Goal: Share content: Share content

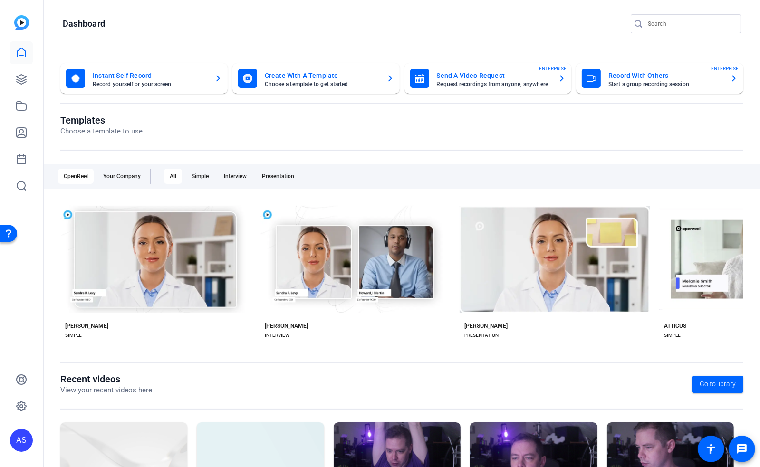
click at [9, 232] on div "Open Resource Center" at bounding box center [9, 233] width 8 height 8
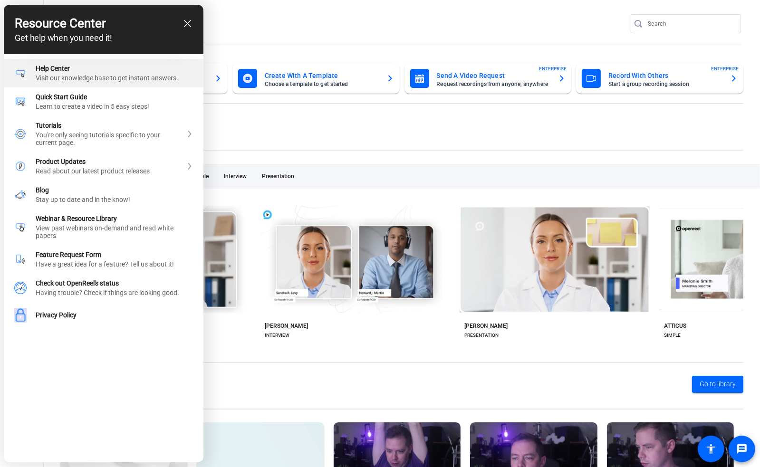
click at [92, 80] on div "Visit our knowledge base to get instant answers." at bounding box center [114, 78] width 157 height 8
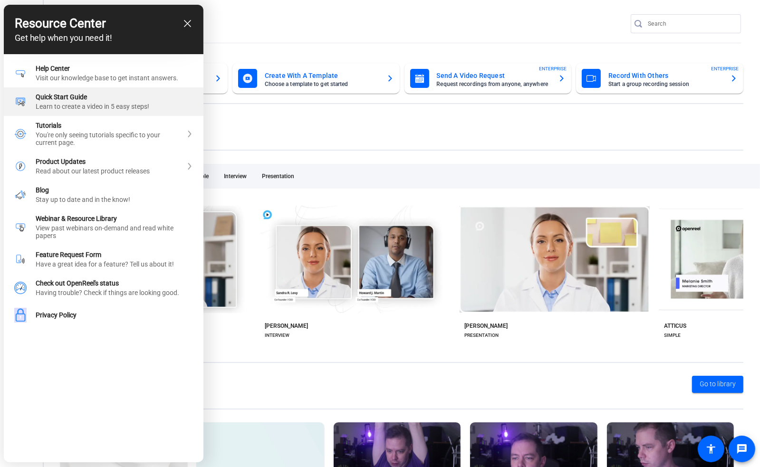
click at [96, 101] on div "Quick Start Guide" at bounding box center [114, 97] width 157 height 8
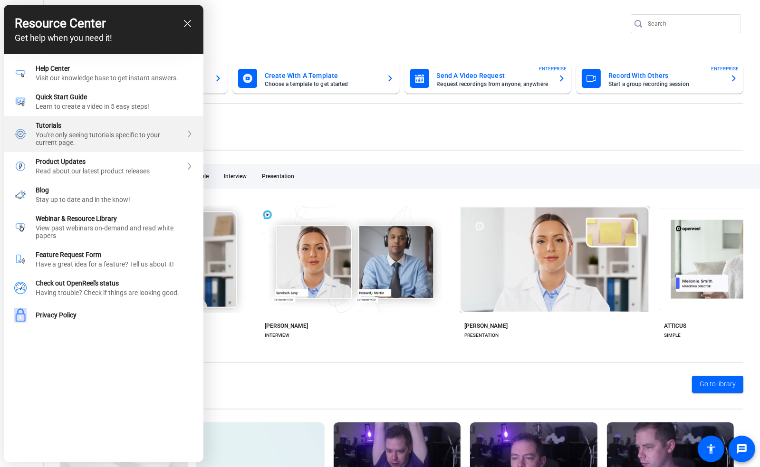
click at [66, 129] on div "Tutorials" at bounding box center [109, 126] width 146 height 8
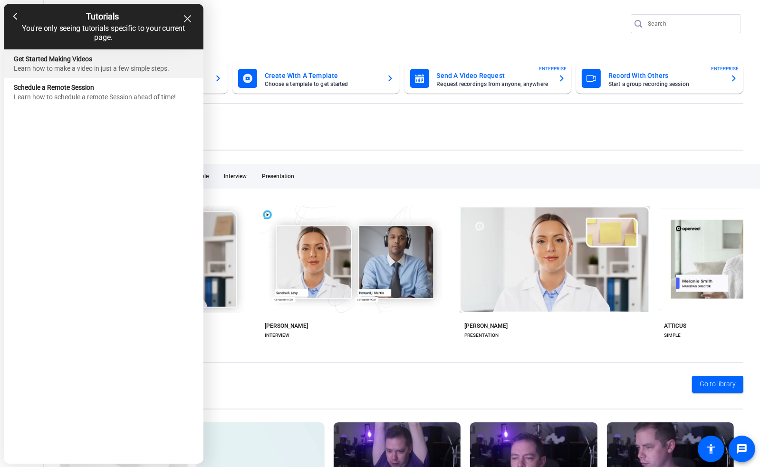
click at [123, 67] on div "Learn how to make a video in just a few simple steps." at bounding box center [103, 69] width 179 height 8
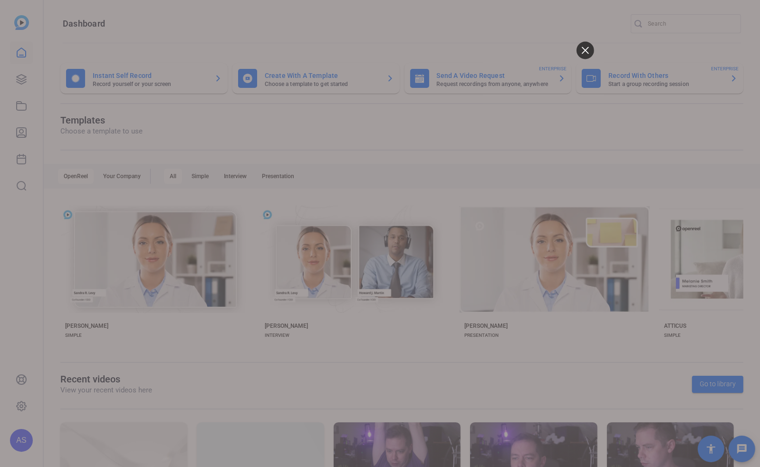
click at [587, 47] on icon at bounding box center [584, 50] width 7 height 7
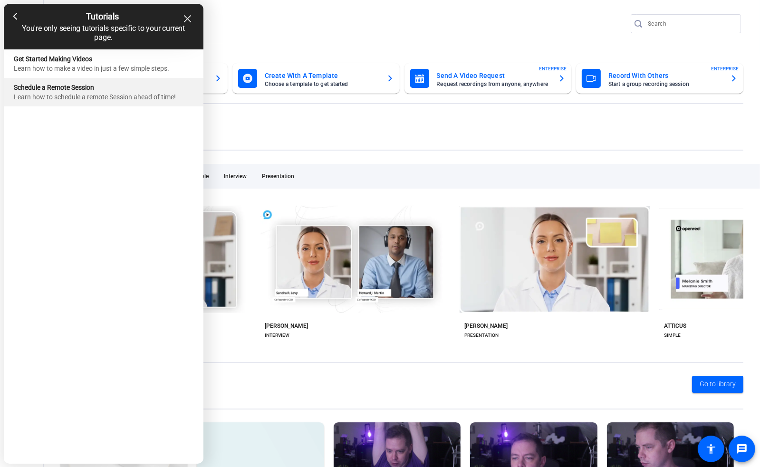
click at [91, 97] on div "Learn how to schedule a remote Session ahead of time!" at bounding box center [103, 97] width 179 height 8
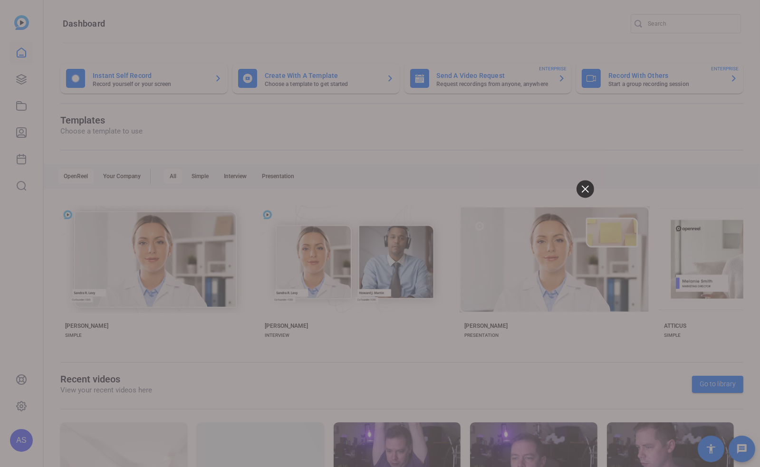
click at [583, 189] on icon at bounding box center [584, 188] width 7 height 7
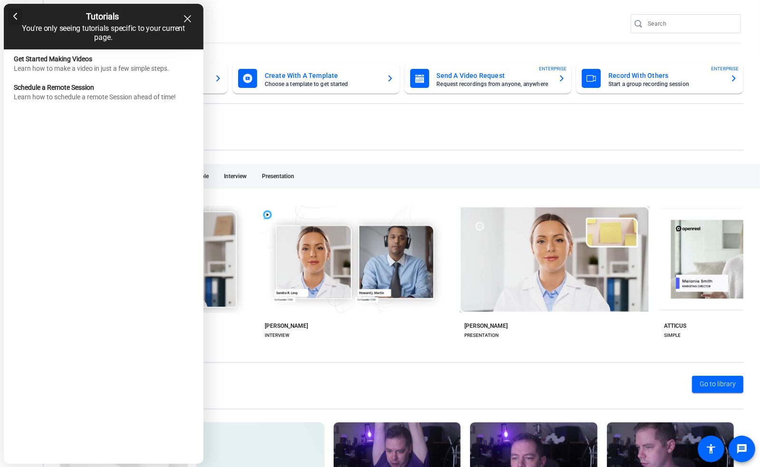
click at [20, 16] on div at bounding box center [16, 16] width 14 height 17
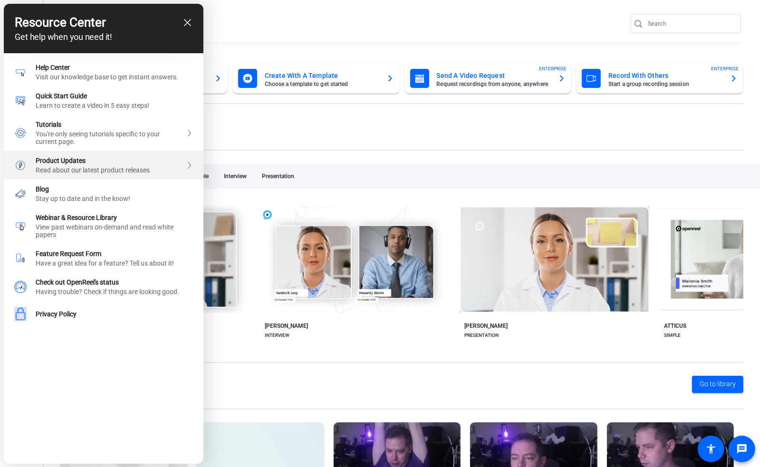
click at [75, 171] on div "Read about our latest product releases" at bounding box center [109, 170] width 146 height 8
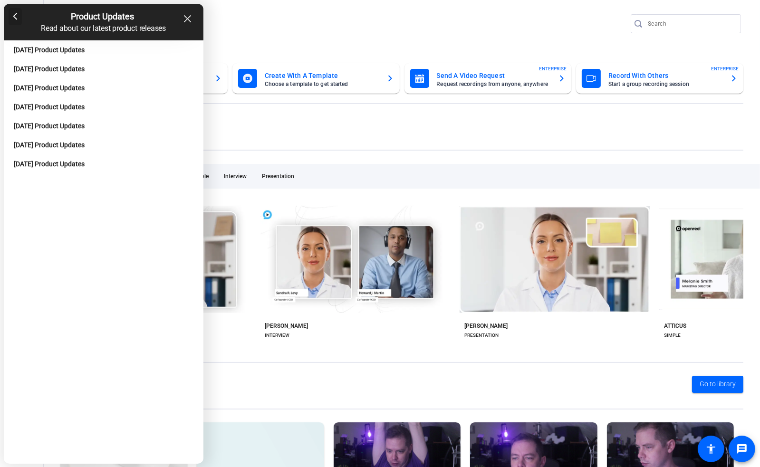
click at [17, 17] on div at bounding box center [16, 16] width 14 height 17
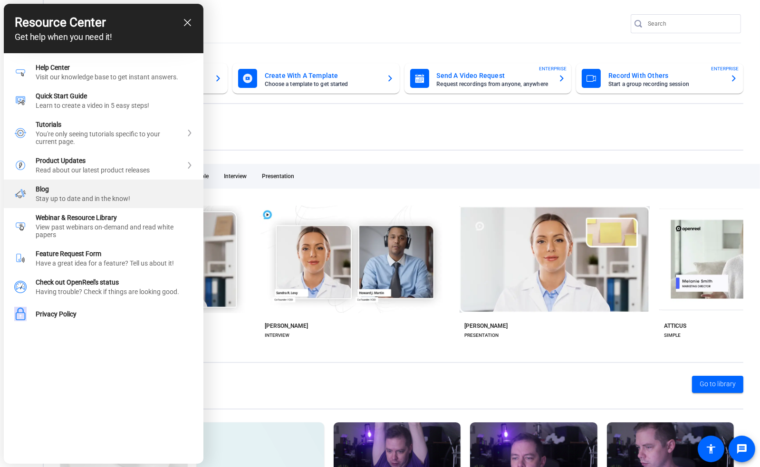
click at [85, 200] on div "Stay up to date and in the know!" at bounding box center [114, 199] width 157 height 8
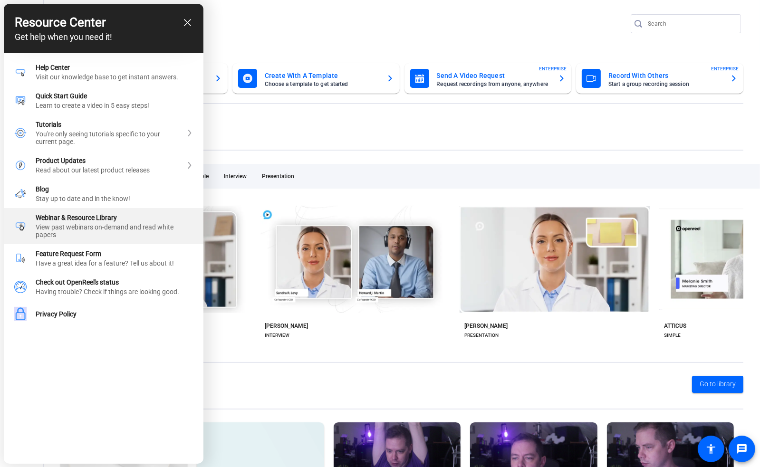
click at [84, 235] on div "View past webinars on-demand and read white papers" at bounding box center [114, 230] width 157 height 15
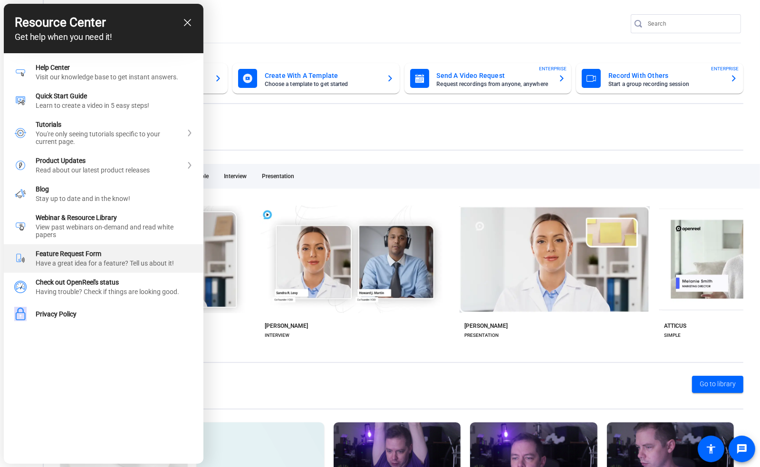
click at [62, 265] on div "Feature Request Form Have a great idea for a feature? Tell us about it!" at bounding box center [114, 258] width 157 height 17
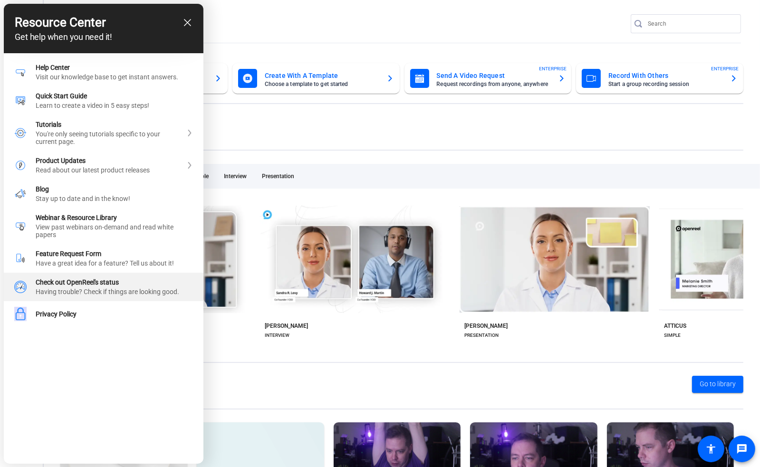
click at [143, 286] on div "Check out OpenReel's status" at bounding box center [114, 282] width 157 height 8
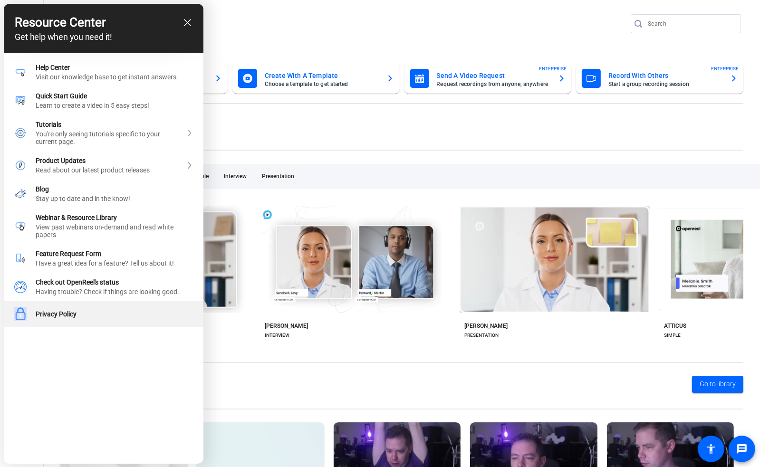
click at [63, 318] on div "Privacy Policy" at bounding box center [114, 314] width 157 height 8
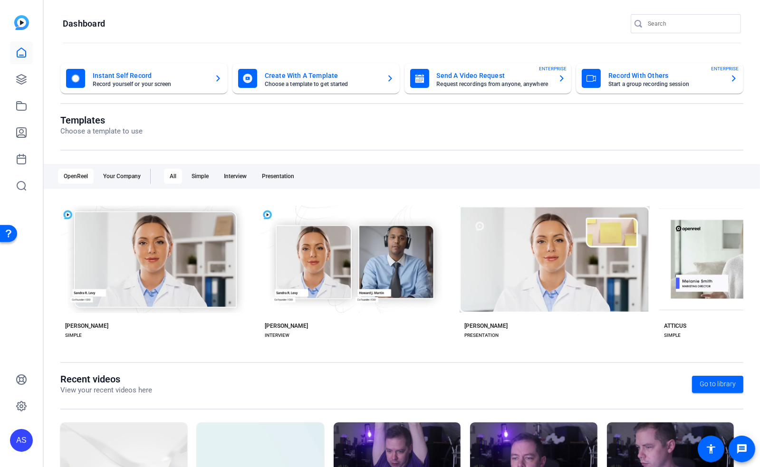
click at [10, 236] on div "Open Resource Center" at bounding box center [9, 233] width 8 height 8
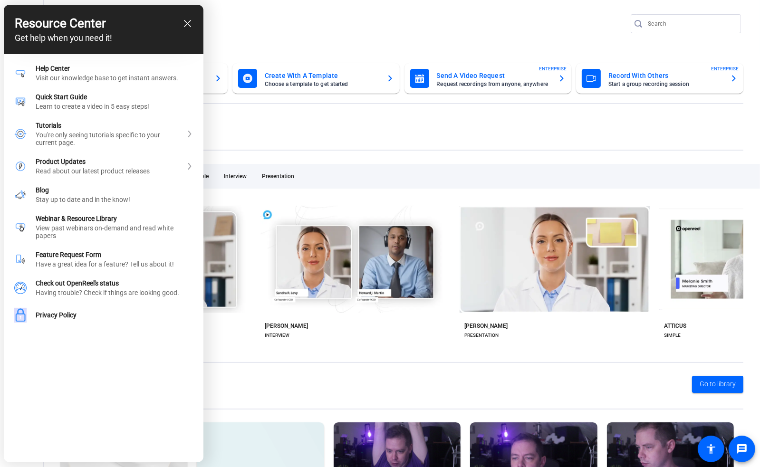
click at [186, 26] on icon "close resource center" at bounding box center [187, 23] width 7 height 7
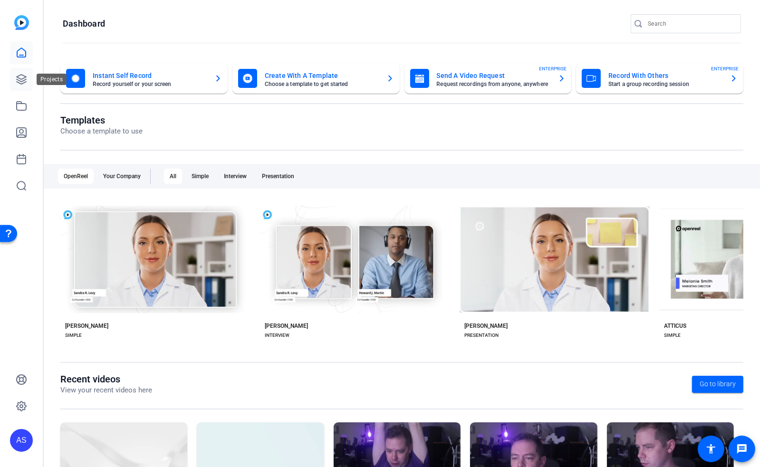
click at [20, 79] on icon at bounding box center [21, 79] width 11 height 11
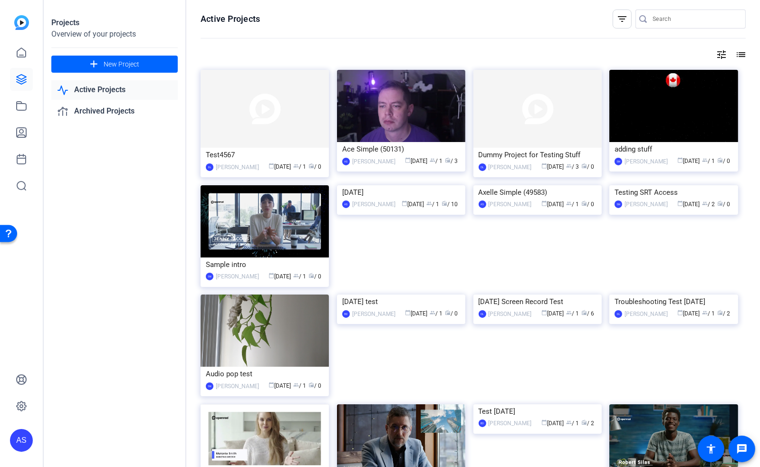
click at [9, 234] on div "Open Resource Center" at bounding box center [9, 233] width 8 height 8
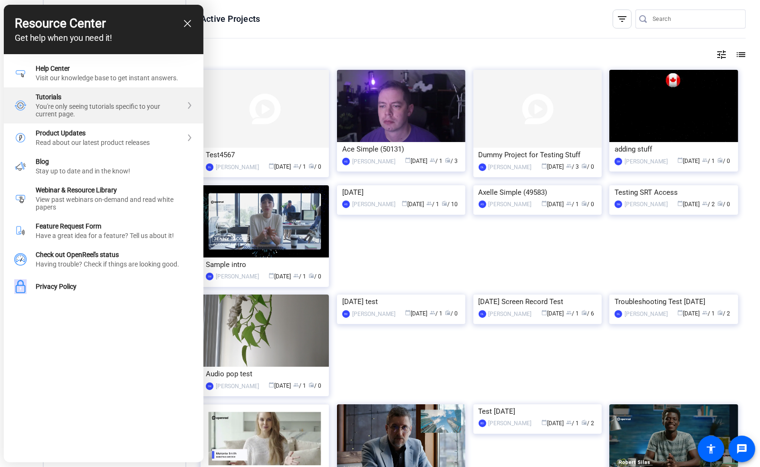
click at [87, 115] on div "You're only seeing tutorials specific to your current page." at bounding box center [109, 110] width 146 height 15
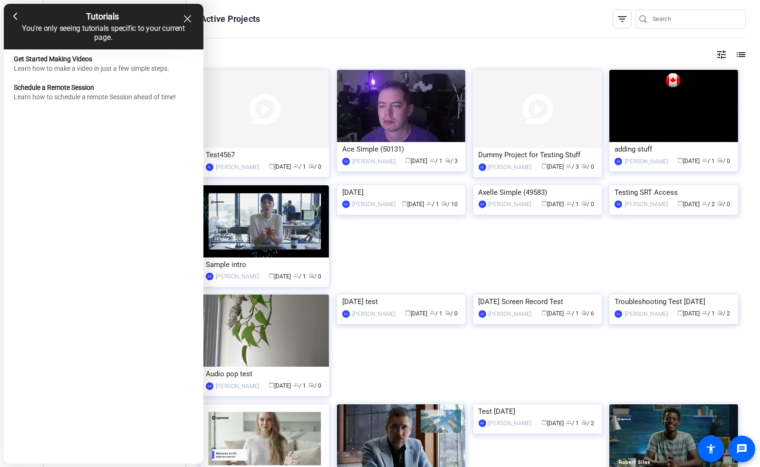
click at [188, 18] on icon "close resource center" at bounding box center [187, 18] width 7 height 7
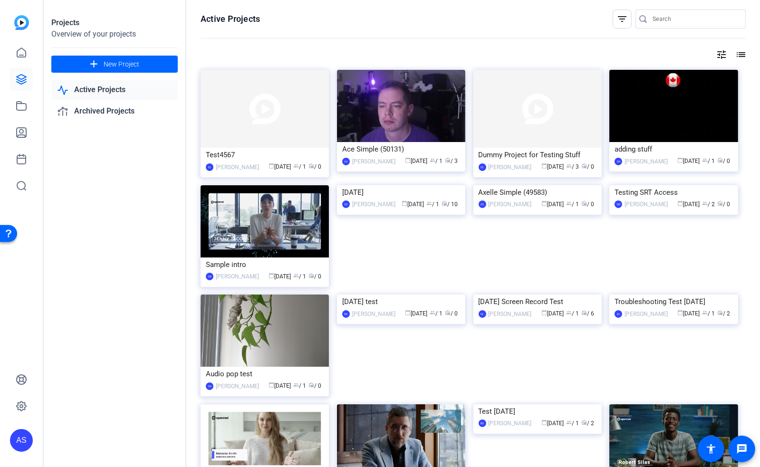
click at [11, 237] on div "Open Resource Center" at bounding box center [8, 232] width 17 height 17
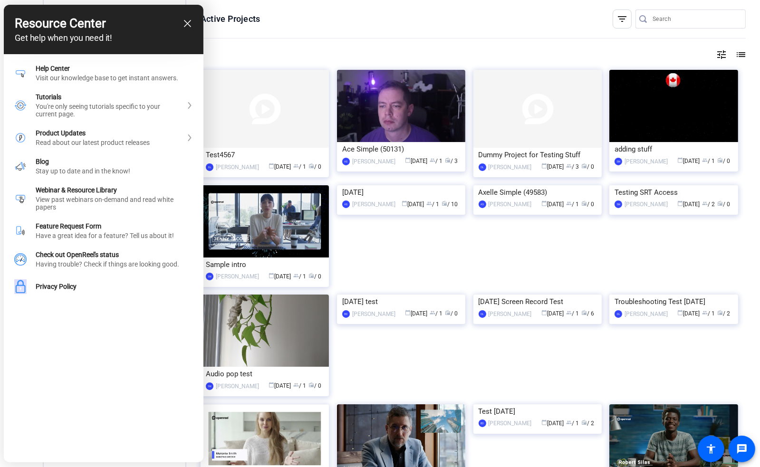
drag, startPoint x: 186, startPoint y: 21, endPoint x: 166, endPoint y: 83, distance: 65.0
click at [186, 21] on icon "close resource center" at bounding box center [187, 23] width 7 height 7
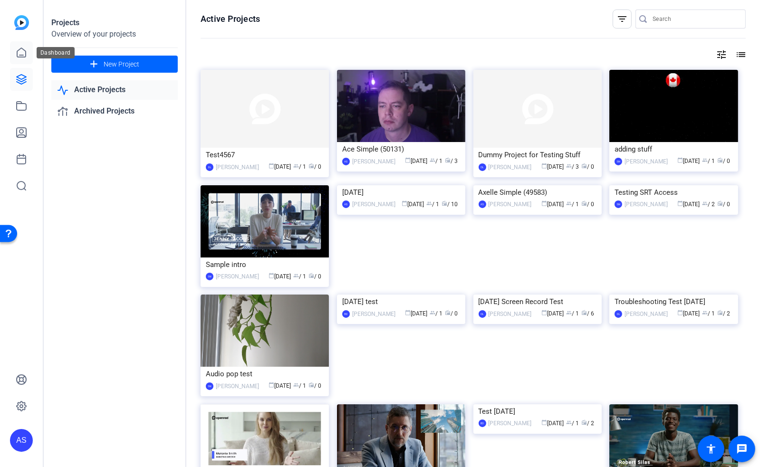
click at [25, 53] on icon at bounding box center [21, 52] width 11 height 11
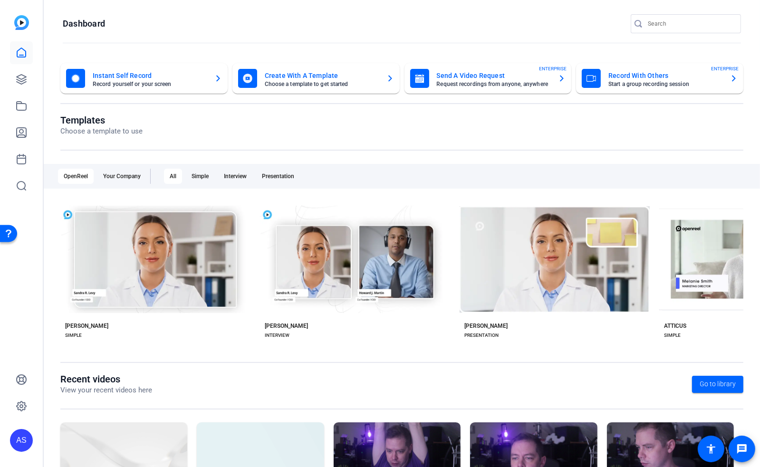
click at [8, 232] on div "Open Resource Center" at bounding box center [9, 233] width 8 height 8
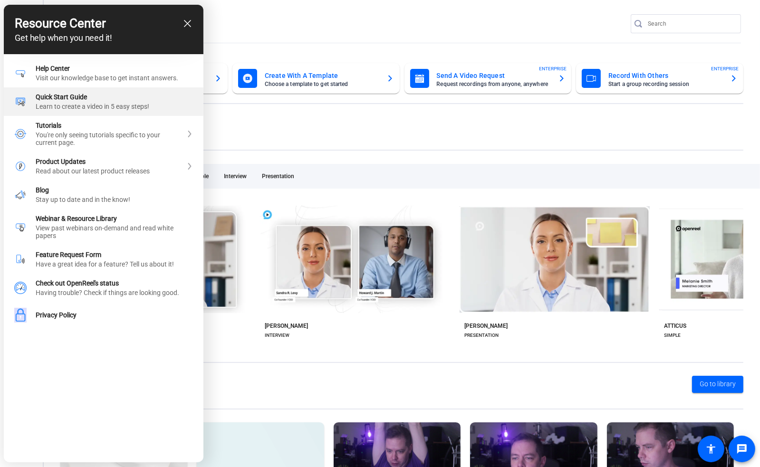
click at [91, 103] on div "Quick Start Guide Learn to create a video in 5 easy steps!" at bounding box center [114, 101] width 157 height 17
click at [191, 27] on div "close resource center" at bounding box center [187, 23] width 9 height 9
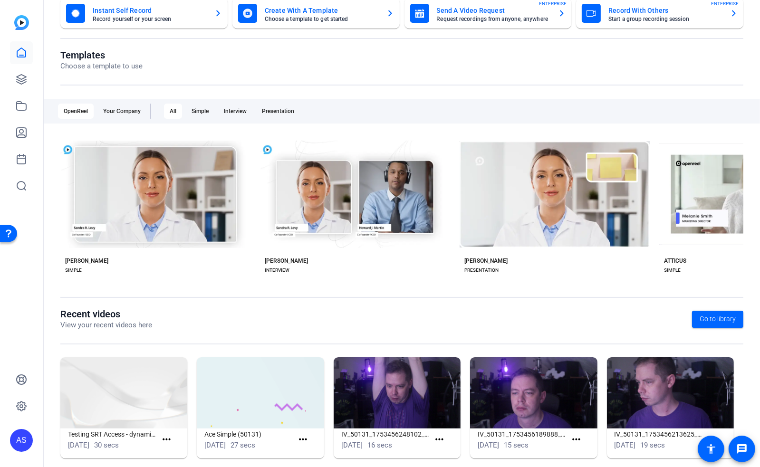
scroll to position [77, 0]
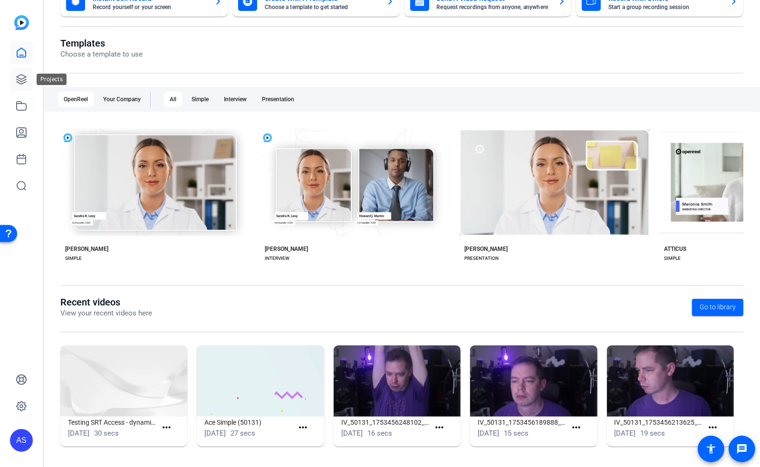
click at [24, 78] on icon at bounding box center [21, 79] width 9 height 9
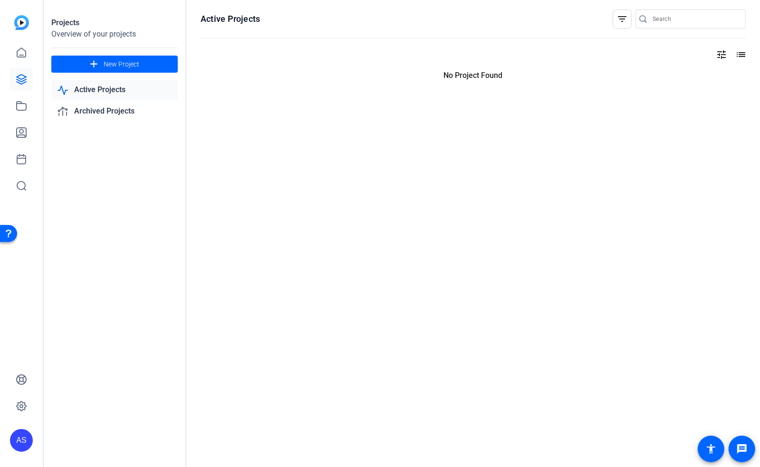
scroll to position [0, 0]
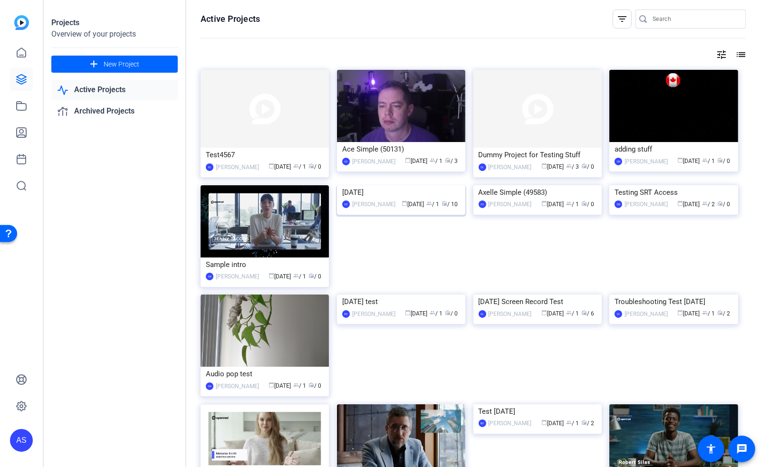
click at [406, 185] on img at bounding box center [401, 185] width 128 height 0
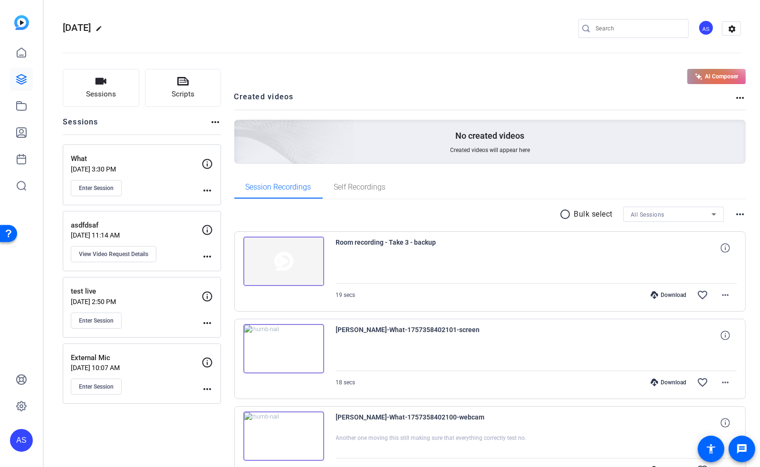
click at [6, 238] on div "Open Resource Center" at bounding box center [8, 232] width 17 height 17
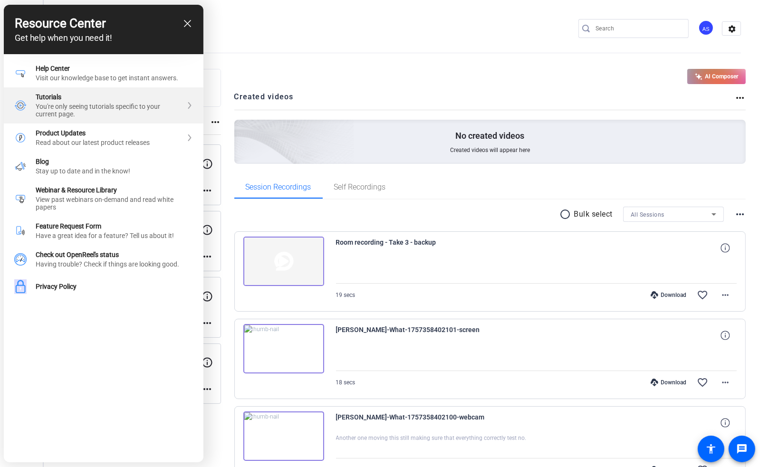
click at [114, 107] on div "You're only seeing tutorials specific to your current page." at bounding box center [109, 110] width 146 height 15
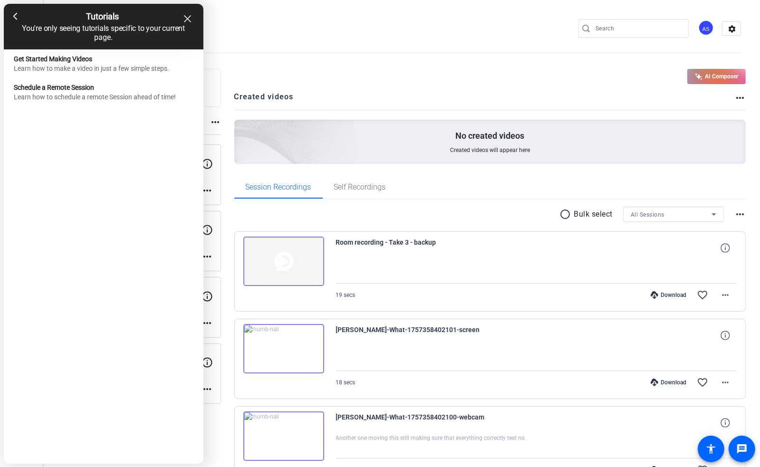
click at [448, 36] on div at bounding box center [380, 233] width 760 height 467
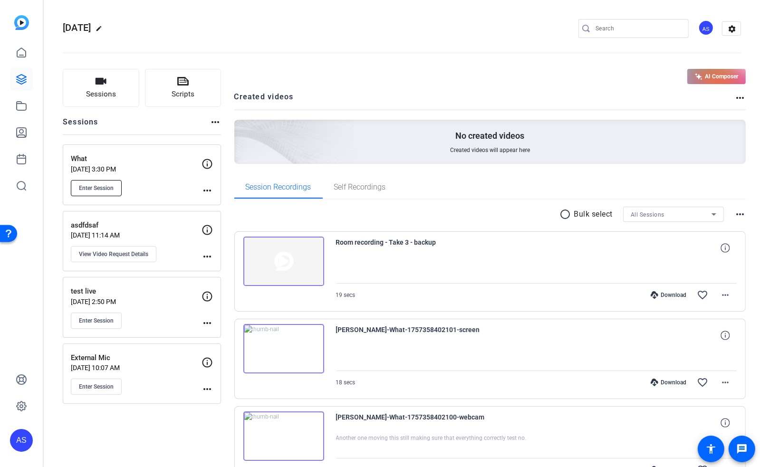
click at [106, 189] on span "Enter Session" at bounding box center [96, 188] width 35 height 8
drag, startPoint x: 336, startPoint y: 81, endPoint x: 339, endPoint y: 75, distance: 7.4
click at [336, 78] on div "AI Composer" at bounding box center [490, 76] width 512 height 15
click at [105, 319] on span "Enter Session" at bounding box center [96, 321] width 35 height 8
click at [22, 85] on icon at bounding box center [21, 79] width 11 height 11
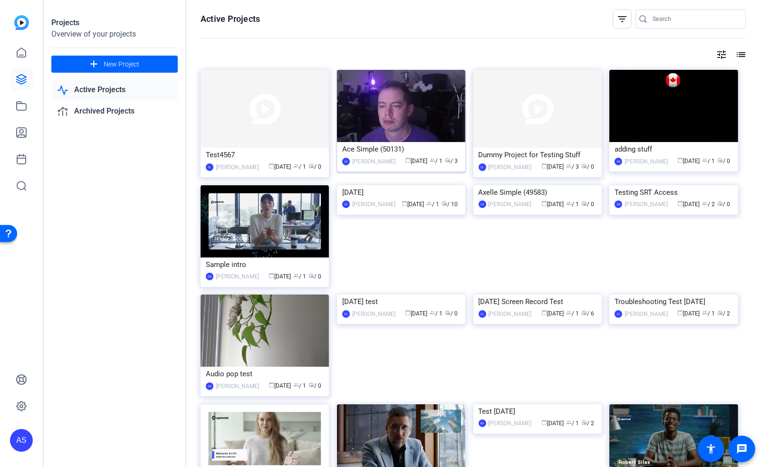
click at [391, 143] on div "Ace Simple (50131)" at bounding box center [401, 149] width 118 height 14
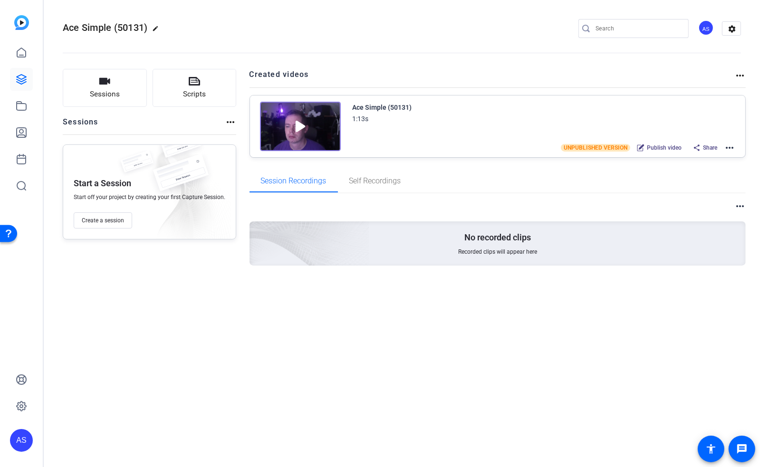
click at [727, 145] on mat-icon "more_horiz" at bounding box center [728, 147] width 11 height 11
click at [683, 160] on span "Edit in Creator" at bounding box center [695, 158] width 66 height 11
click at [26, 108] on icon at bounding box center [21, 106] width 9 height 9
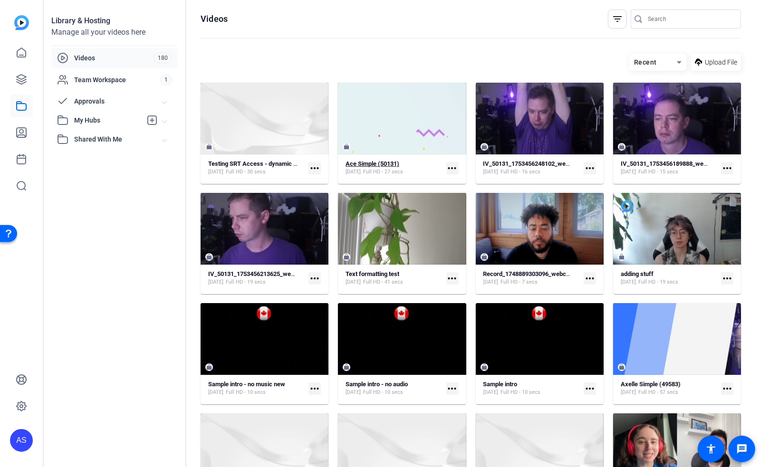
click at [357, 165] on strong "Ace Simple (50131)" at bounding box center [372, 163] width 54 height 7
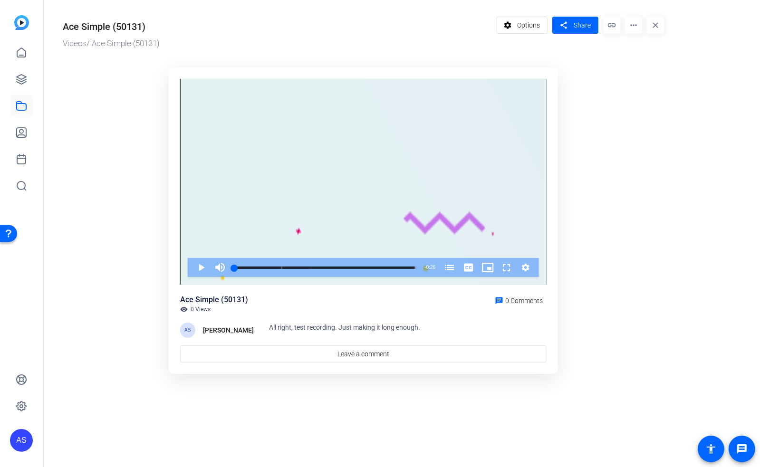
click at [6, 232] on div "Open Resource Center" at bounding box center [9, 233] width 8 height 8
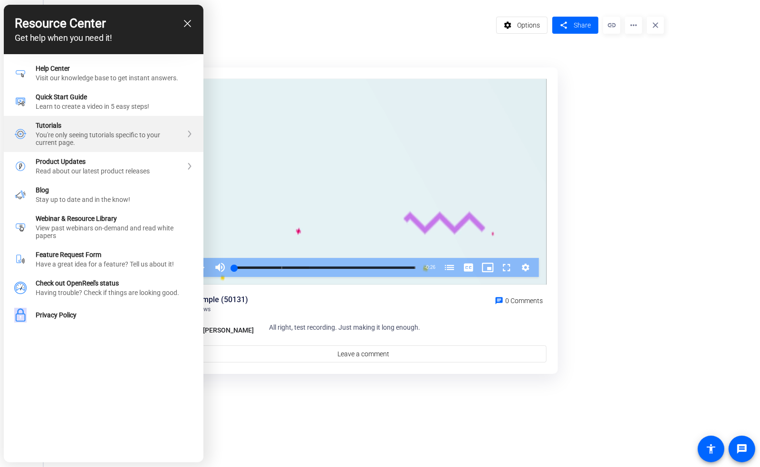
click at [85, 134] on div "You're only seeing tutorials specific to your current page." at bounding box center [109, 138] width 146 height 15
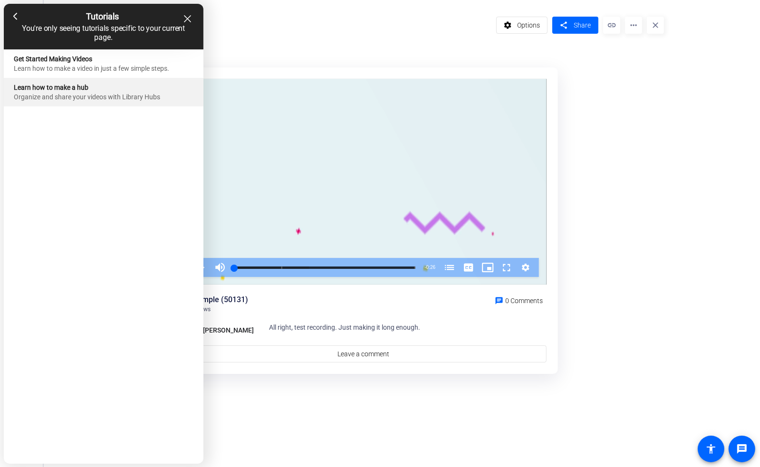
click at [71, 91] on div "Learn how to make a hub" at bounding box center [103, 88] width 179 height 8
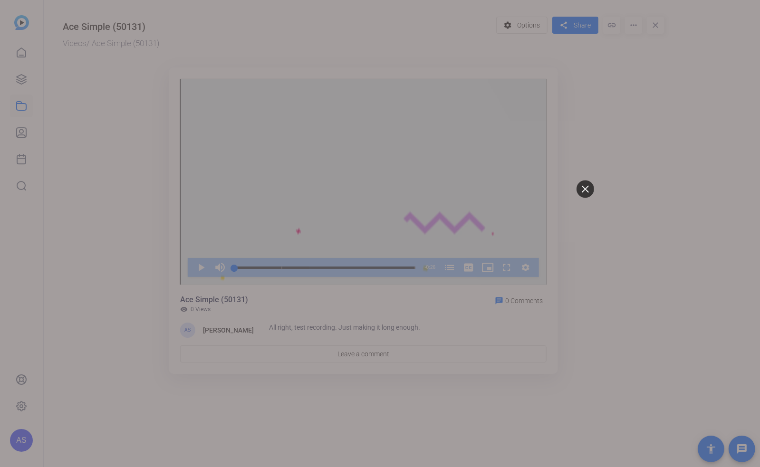
click at [586, 189] on icon at bounding box center [584, 188] width 7 height 7
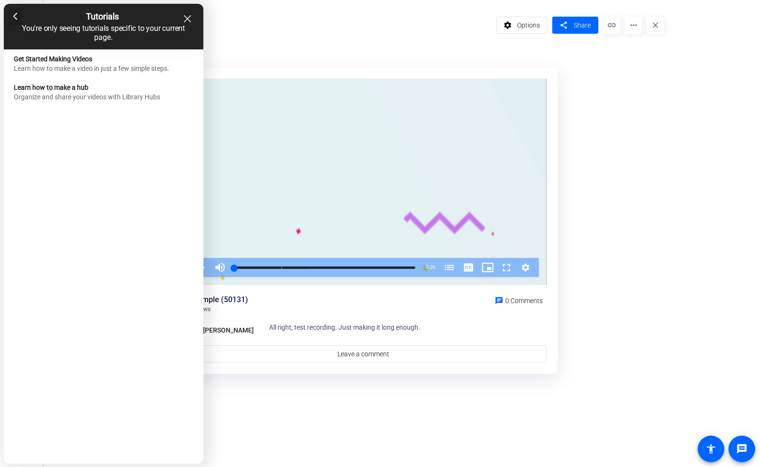
click at [15, 14] on icon at bounding box center [15, 17] width 4 height 8
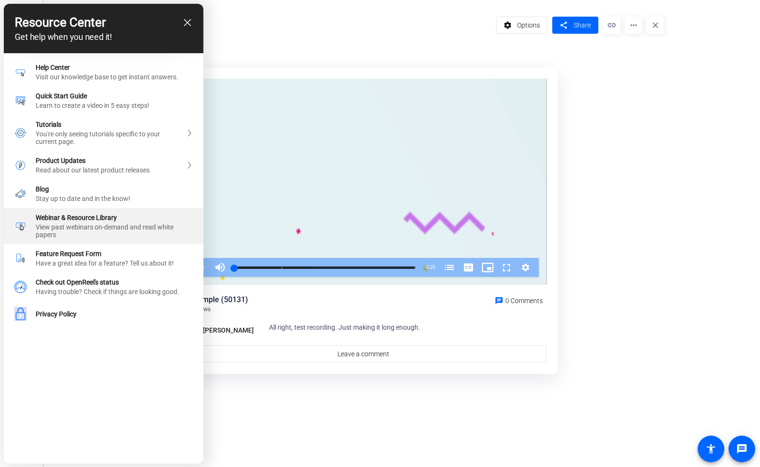
click at [76, 232] on div "View past webinars on-demand and read white papers" at bounding box center [114, 230] width 157 height 15
click at [78, 221] on div "Webinar & Resource Library" at bounding box center [114, 218] width 157 height 8
drag, startPoint x: 51, startPoint y: 228, endPoint x: 58, endPoint y: 236, distance: 10.4
click at [58, 236] on div "View past webinars on-demand and read white papers" at bounding box center [114, 230] width 157 height 15
click at [62, 237] on div "View past webinars on-demand and read white papers" at bounding box center [114, 230] width 157 height 15
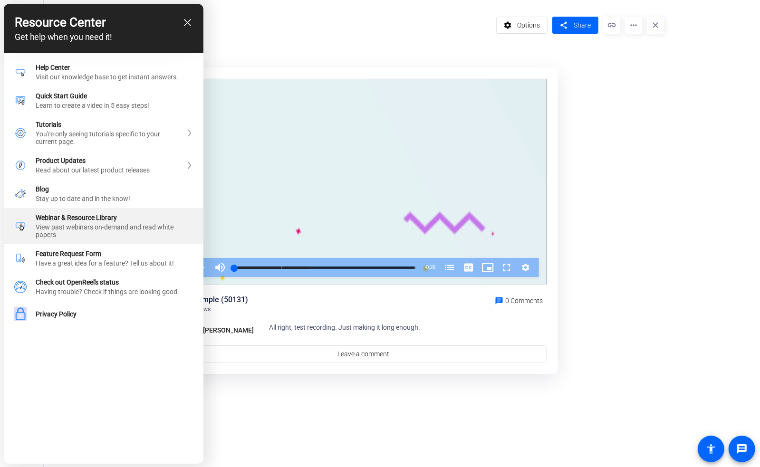
click at [77, 231] on div "View past webinars on-demand and read white papers" at bounding box center [114, 230] width 157 height 15
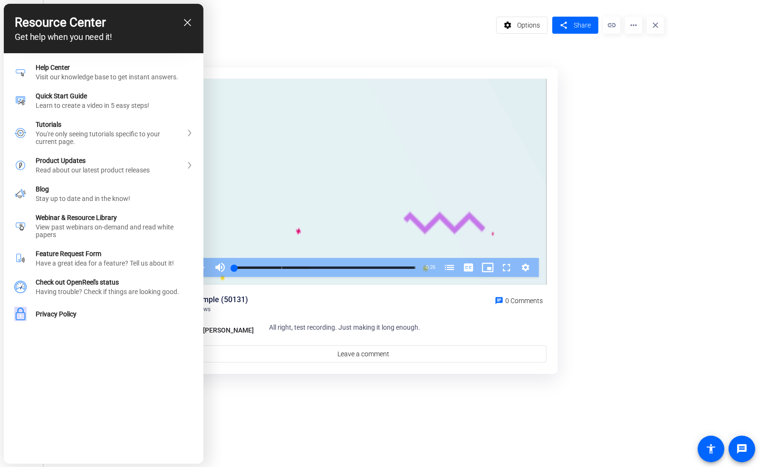
click at [186, 25] on icon "close resource center" at bounding box center [187, 22] width 7 height 7
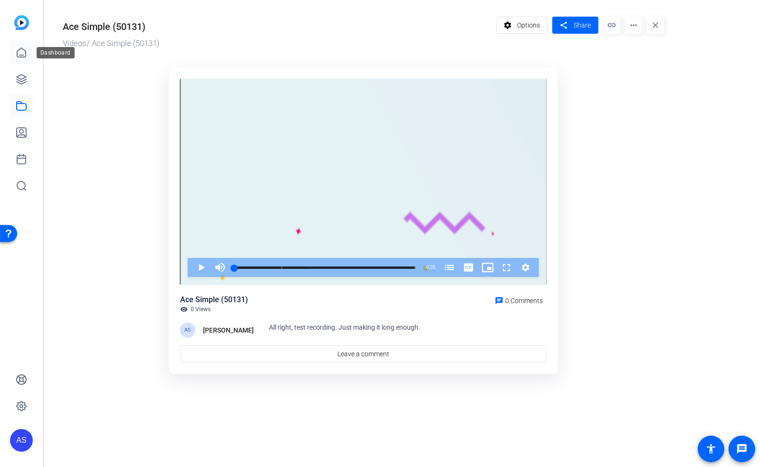
click at [22, 57] on icon at bounding box center [21, 52] width 9 height 9
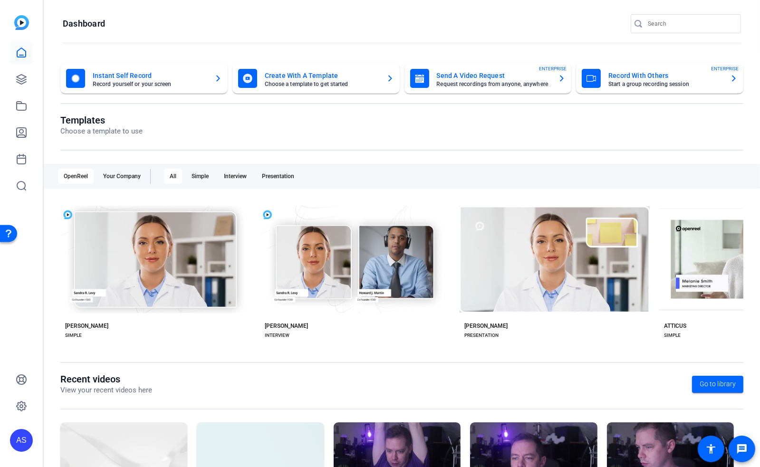
click at [8, 236] on div "Open Resource Center" at bounding box center [9, 233] width 8 height 8
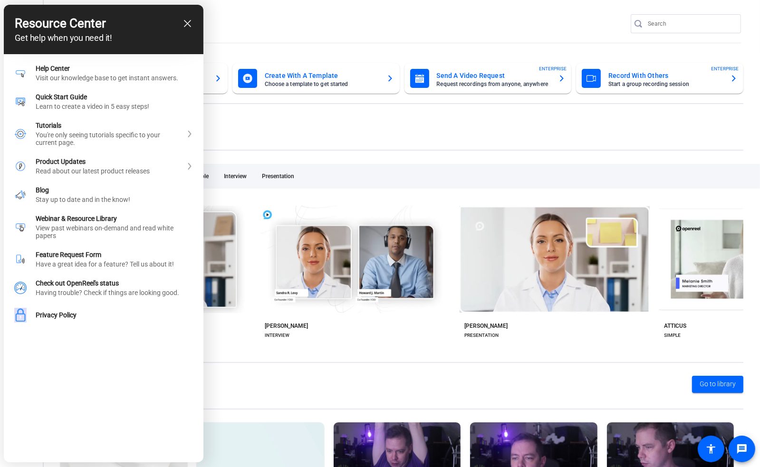
click at [188, 24] on icon "close resource center" at bounding box center [187, 23] width 7 height 7
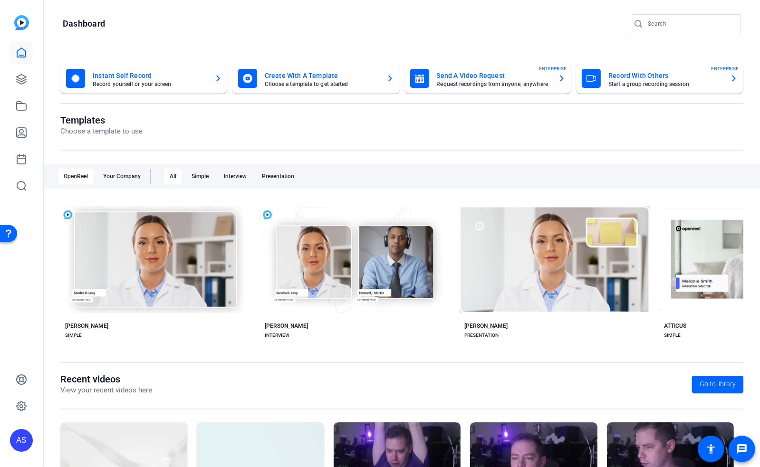
click at [10, 235] on div "Open Resource Center" at bounding box center [9, 233] width 8 height 8
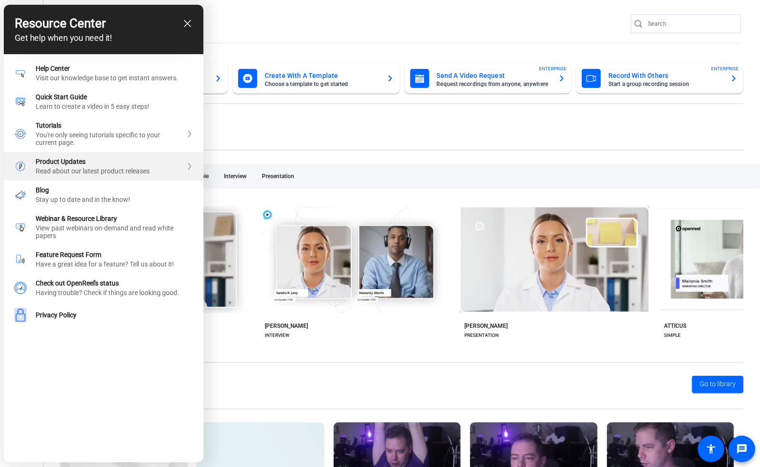
click at [69, 172] on div "Read about our latest product releases" at bounding box center [109, 171] width 146 height 8
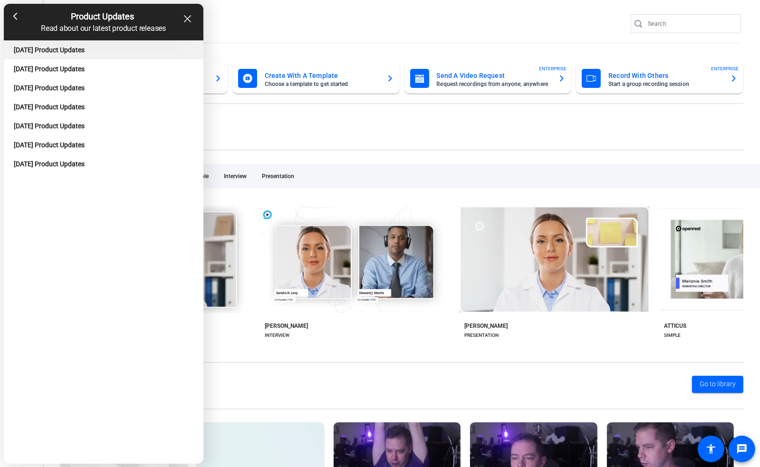
click at [69, 50] on div "[DATE] Product Updates" at bounding box center [103, 50] width 179 height 8
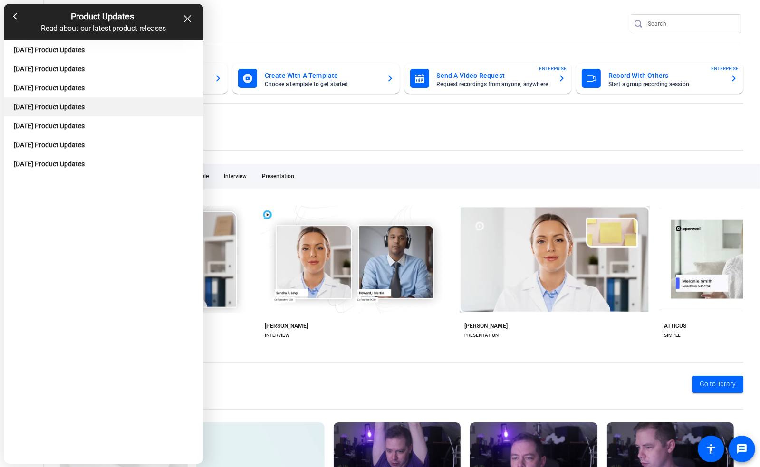
click at [57, 105] on div "[DATE] Product Updates" at bounding box center [103, 107] width 179 height 8
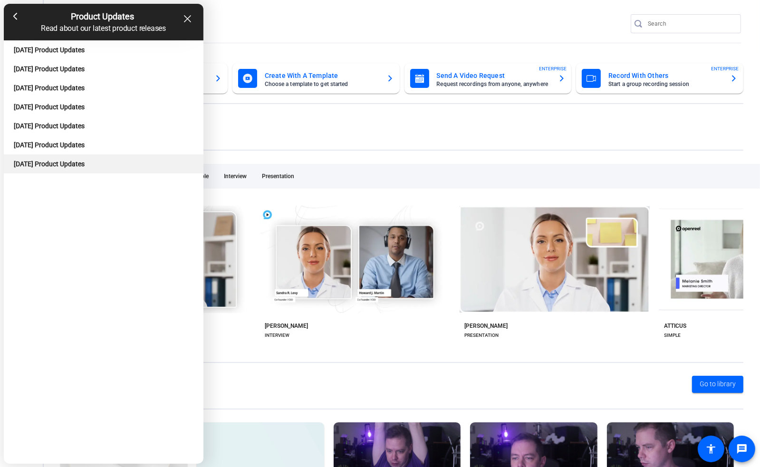
click at [49, 168] on div "[DATE] Product Updates" at bounding box center [103, 164] width 179 height 8
click at [16, 16] on icon at bounding box center [15, 17] width 4 height 8
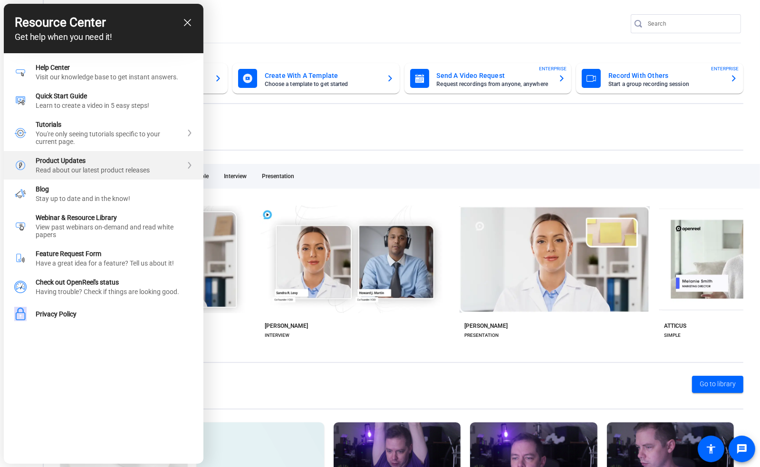
click at [91, 174] on div "Read about our latest product releases" at bounding box center [109, 170] width 146 height 8
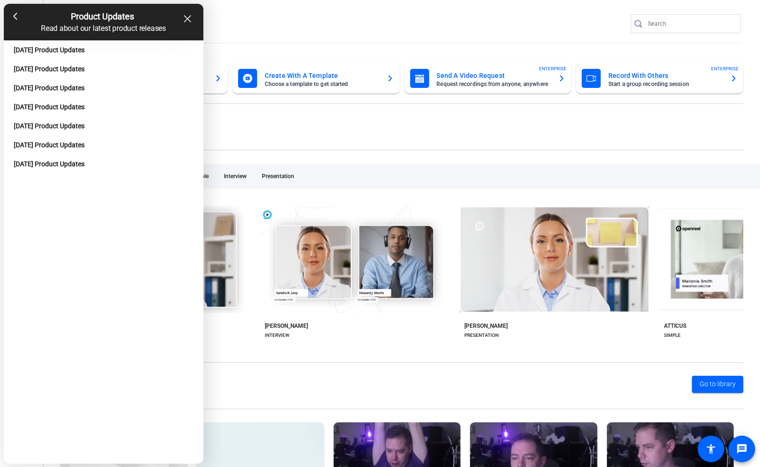
drag, startPoint x: 190, startPoint y: 21, endPoint x: 160, endPoint y: 43, distance: 37.4
click at [190, 21] on icon "close resource center" at bounding box center [187, 18] width 7 height 7
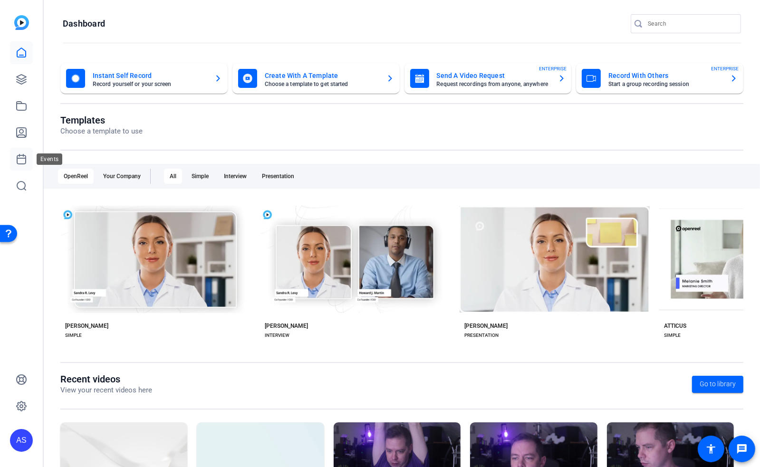
click at [25, 161] on icon at bounding box center [21, 158] width 11 height 11
click at [19, 409] on icon at bounding box center [21, 405] width 9 height 9
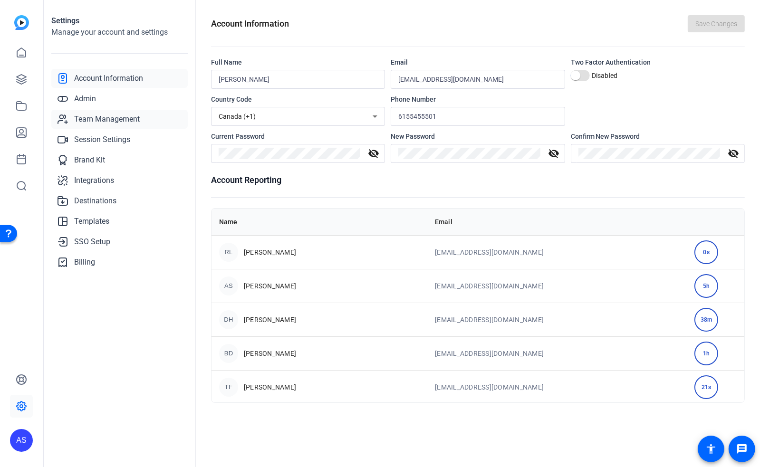
click at [97, 116] on span "Team Management" at bounding box center [107, 119] width 66 height 11
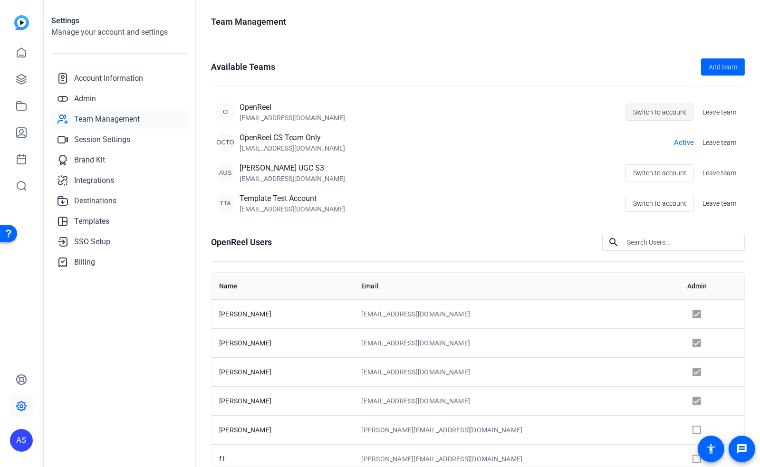
click at [640, 112] on span "Switch to account" at bounding box center [659, 112] width 53 height 18
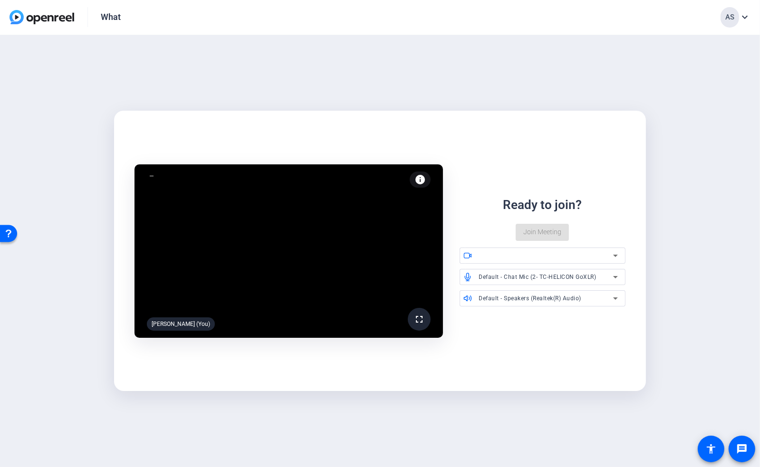
click at [9, 233] on div "Open Resource Center" at bounding box center [9, 233] width 8 height 8
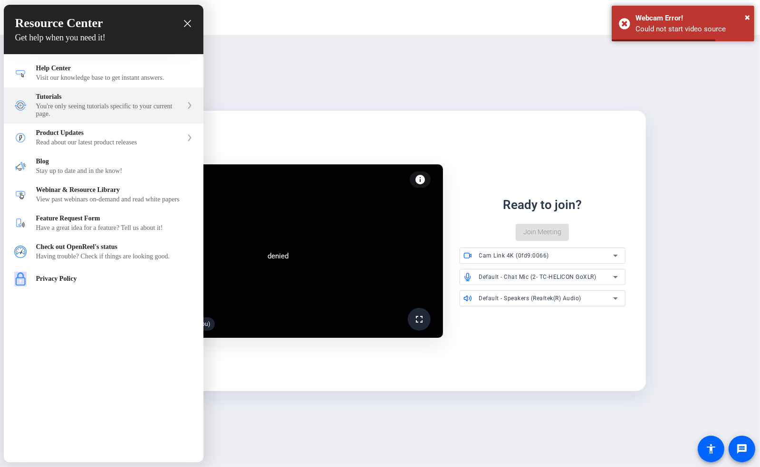
click at [114, 110] on div "You're only seeing tutorials specific to your current page." at bounding box center [109, 110] width 146 height 15
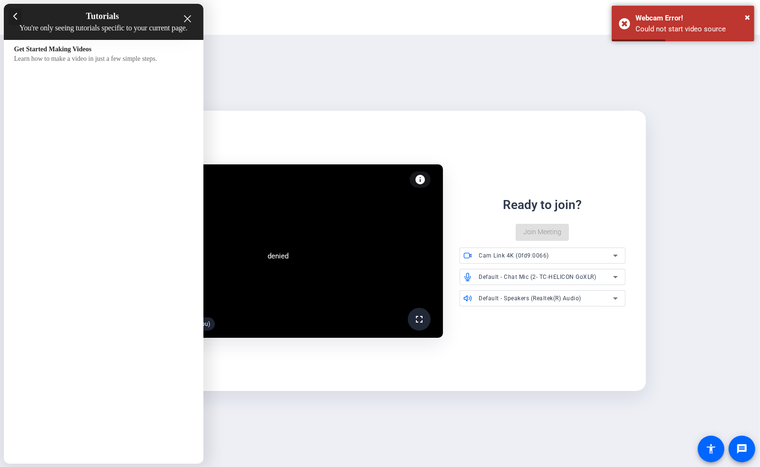
click at [15, 20] on div at bounding box center [16, 16] width 14 height 17
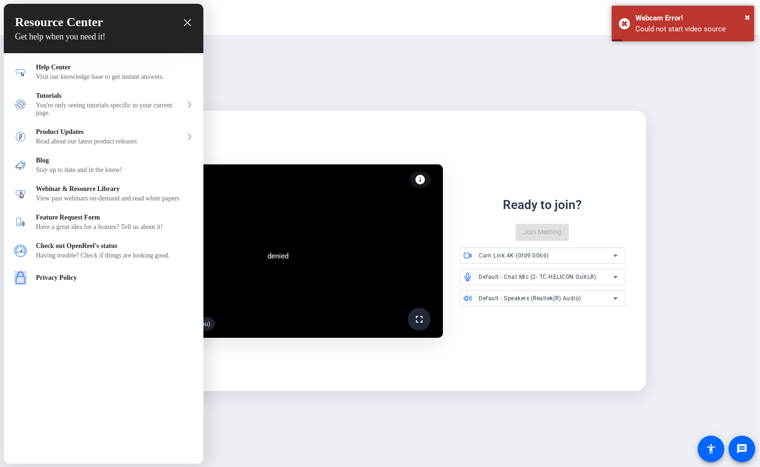
click at [187, 22] on icon "close resource center" at bounding box center [187, 22] width 7 height 7
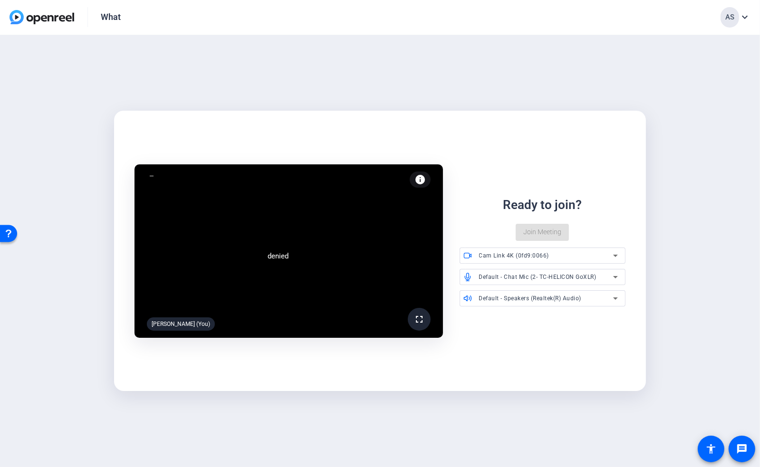
drag, startPoint x: 408, startPoint y: 96, endPoint x: 410, endPoint y: 92, distance: 4.9
click at [408, 93] on div "denied fullscreen Arthur Scott (You) info Test your audio and video Ready to jo…" at bounding box center [380, 251] width 760 height 432
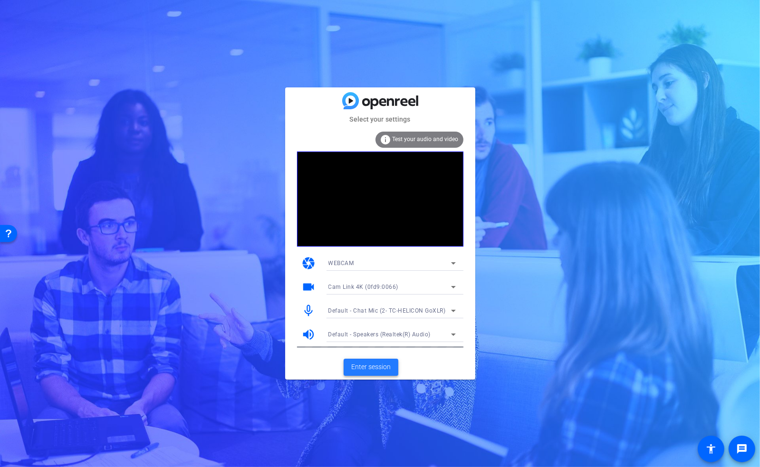
click at [376, 367] on span "Enter session" at bounding box center [370, 367] width 39 height 10
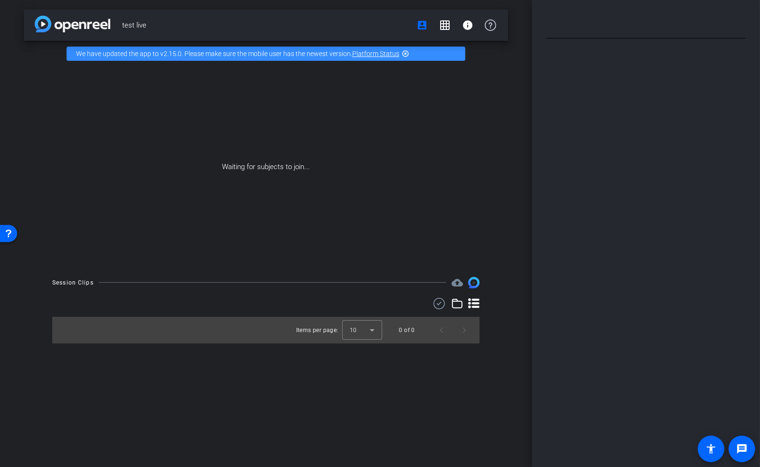
click at [7, 233] on div "Open Resource Center" at bounding box center [9, 233] width 8 height 8
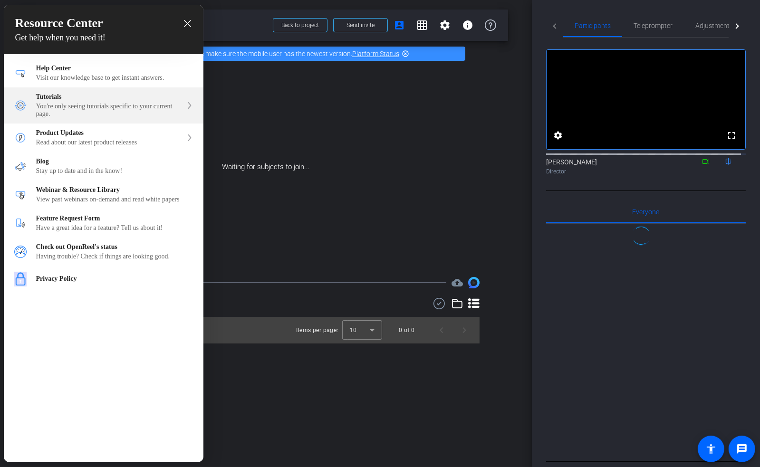
click at [96, 105] on div "You're only seeing tutorials specific to your current page." at bounding box center [109, 110] width 146 height 15
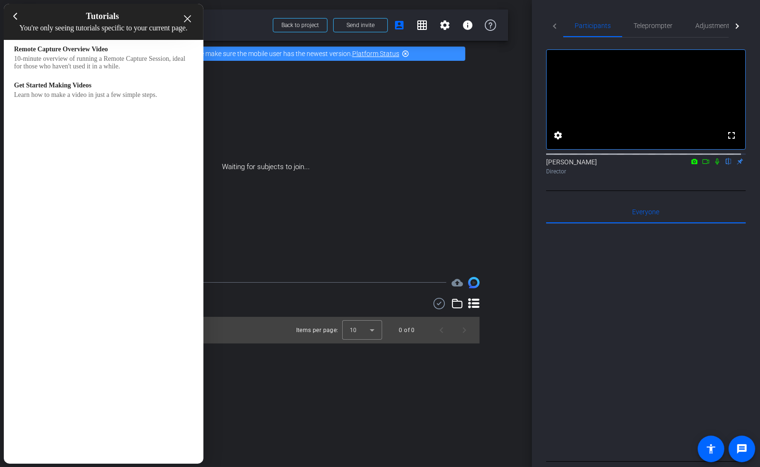
click at [270, 109] on div at bounding box center [380, 233] width 760 height 467
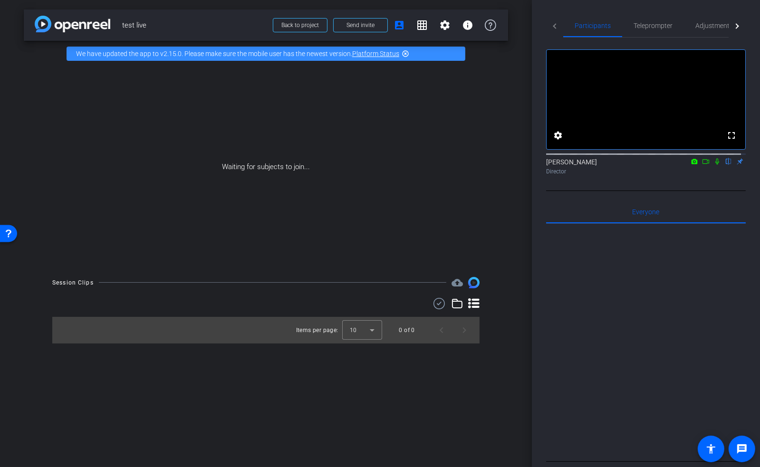
click at [5, 234] on div "Open Resource Center" at bounding box center [9, 233] width 8 height 8
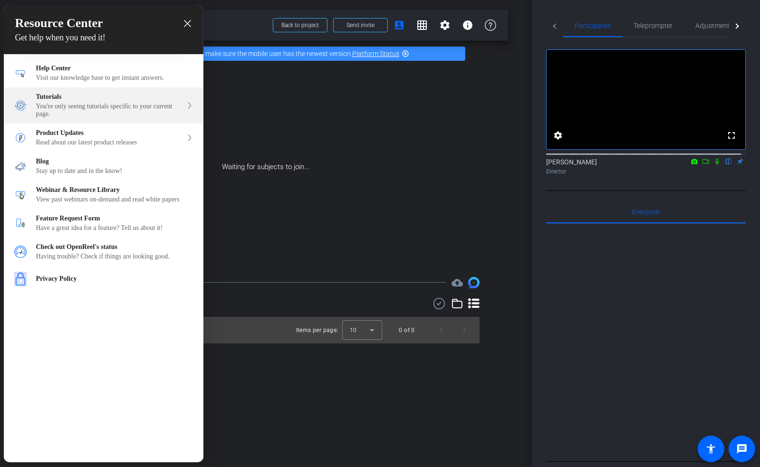
click at [62, 107] on div "You're only seeing tutorials specific to your current page." at bounding box center [109, 110] width 146 height 15
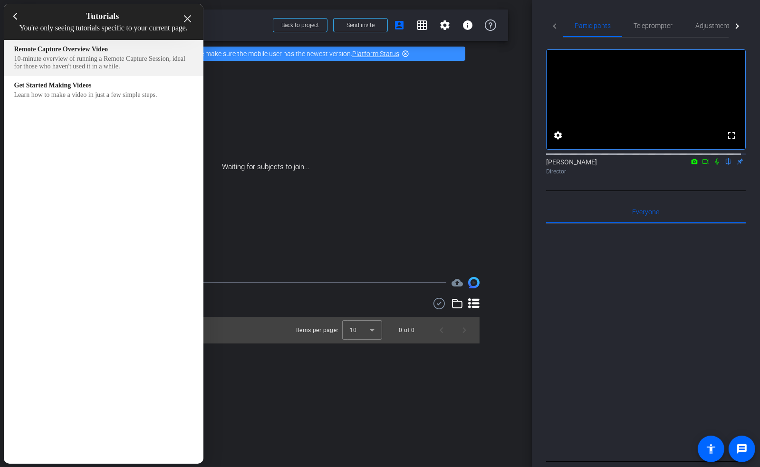
click at [85, 68] on div "10-minute overview of running a Remote Capture Session, ideal for those who hav…" at bounding box center [103, 62] width 179 height 15
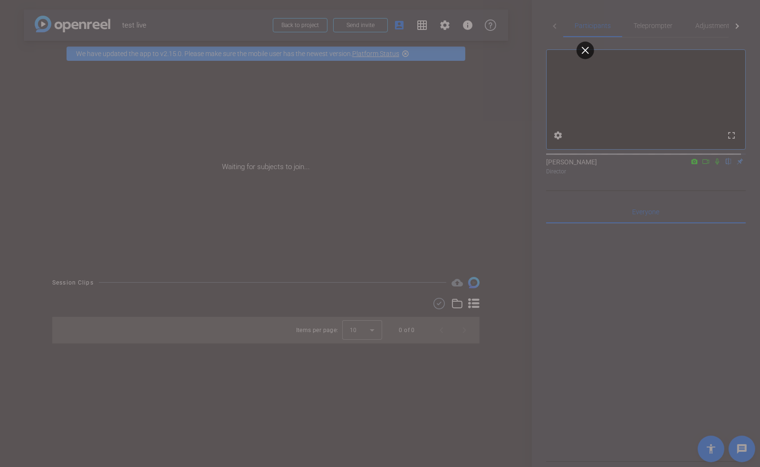
click at [585, 47] on icon at bounding box center [584, 50] width 7 height 7
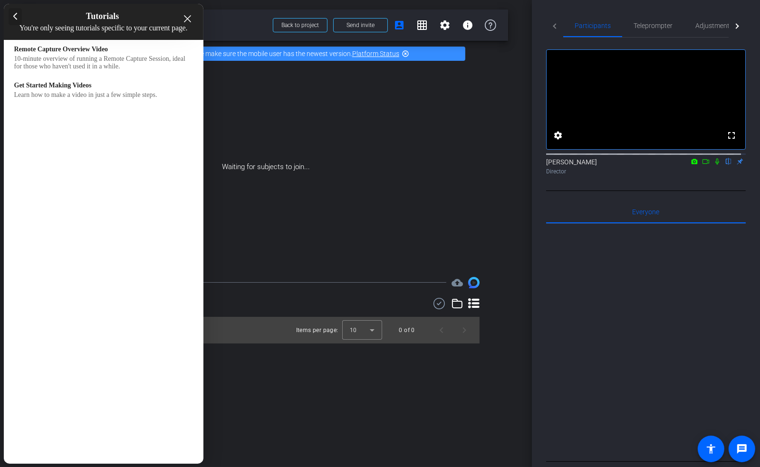
click at [11, 19] on div at bounding box center [16, 16] width 14 height 17
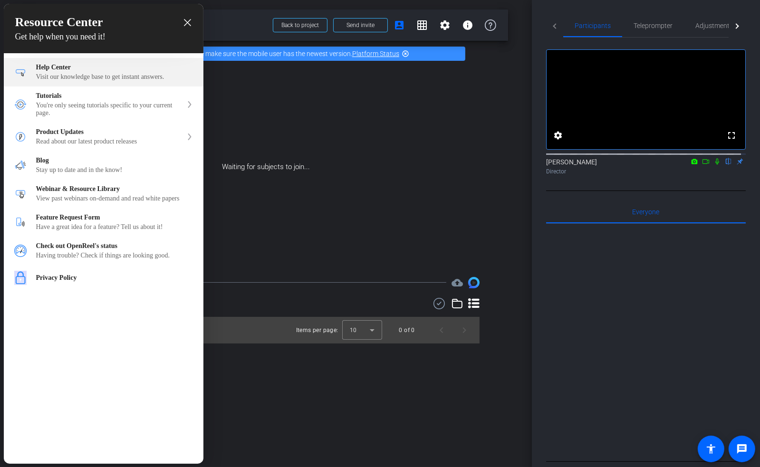
click at [81, 78] on div "Visit our knowledge base to get instant answers." at bounding box center [114, 77] width 157 height 8
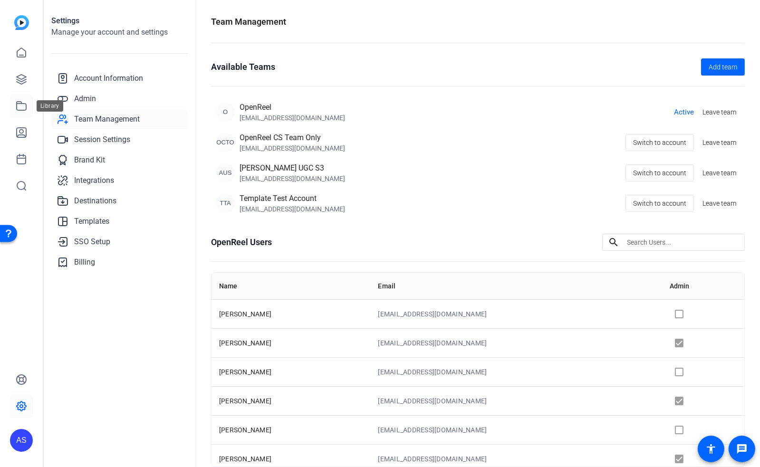
click at [21, 107] on icon at bounding box center [21, 105] width 11 height 11
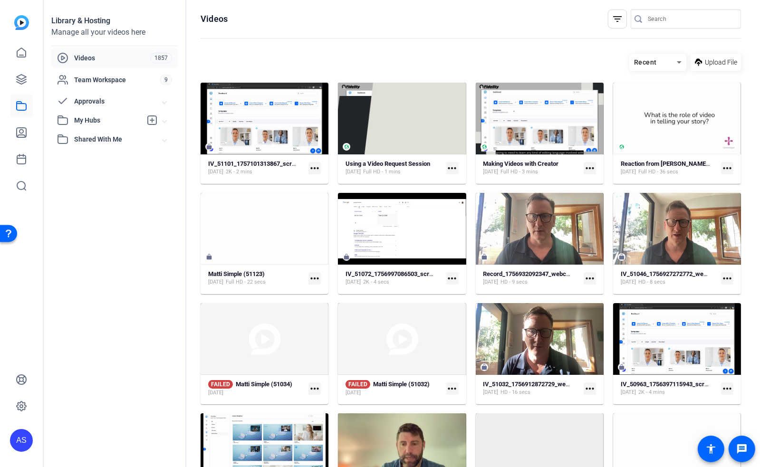
click at [95, 121] on span "My Hubs" at bounding box center [107, 120] width 67 height 10
click at [107, 192] on span "Shared With Me" at bounding box center [118, 193] width 88 height 10
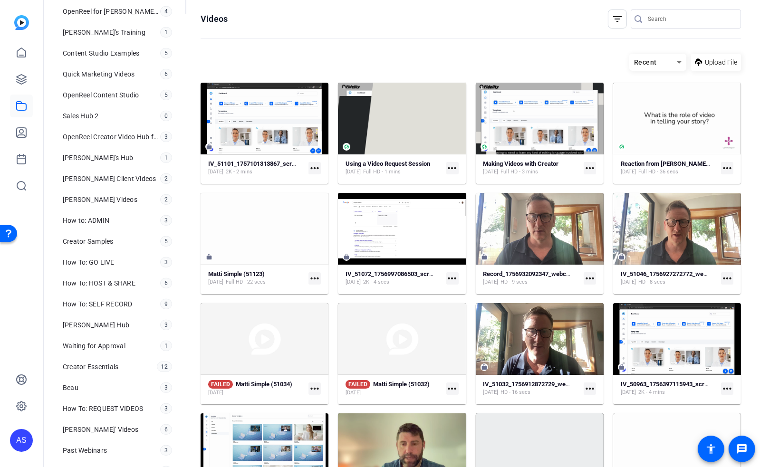
scroll to position [454, 0]
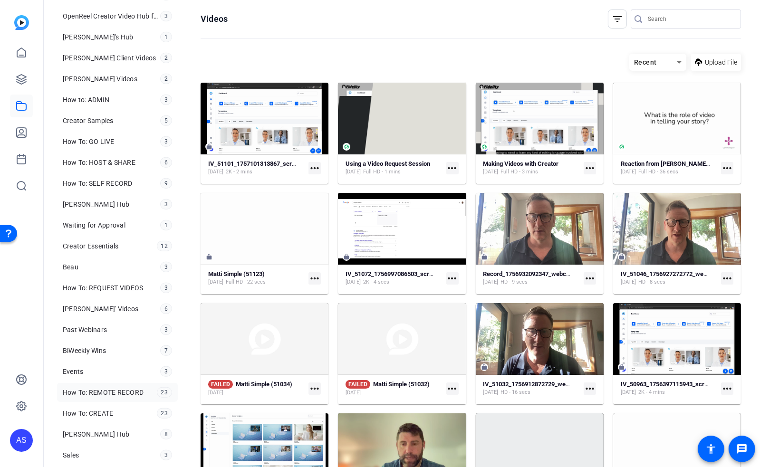
click at [115, 388] on span "How To: REMOTE RECORD" at bounding box center [103, 392] width 81 height 9
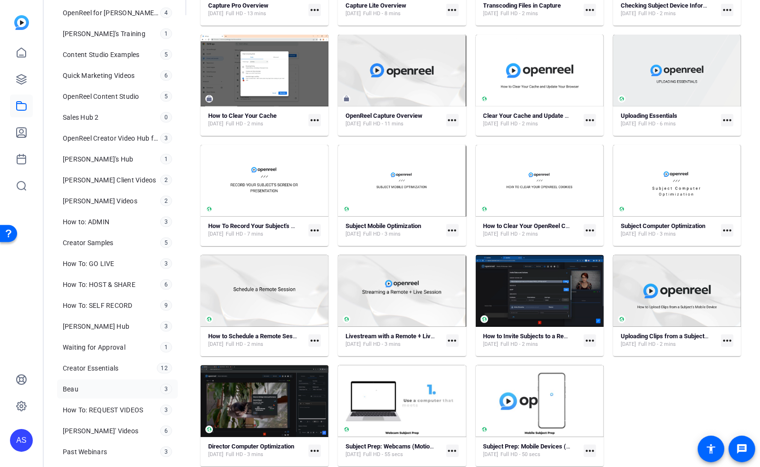
scroll to position [447, 0]
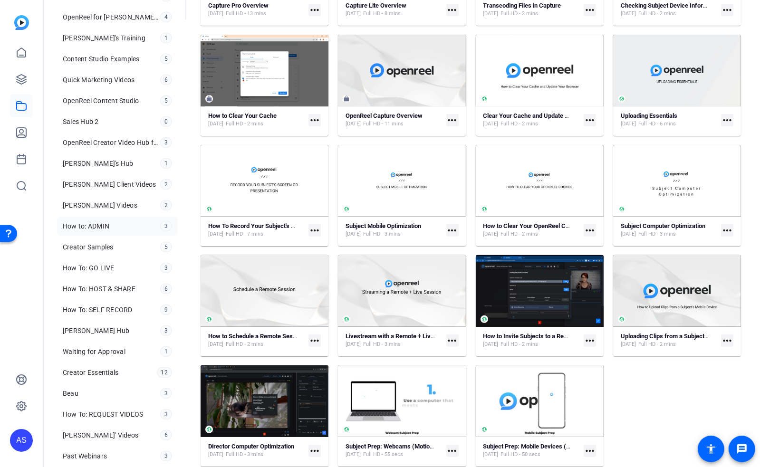
click at [88, 221] on span "How to: ADMIN" at bounding box center [86, 225] width 47 height 9
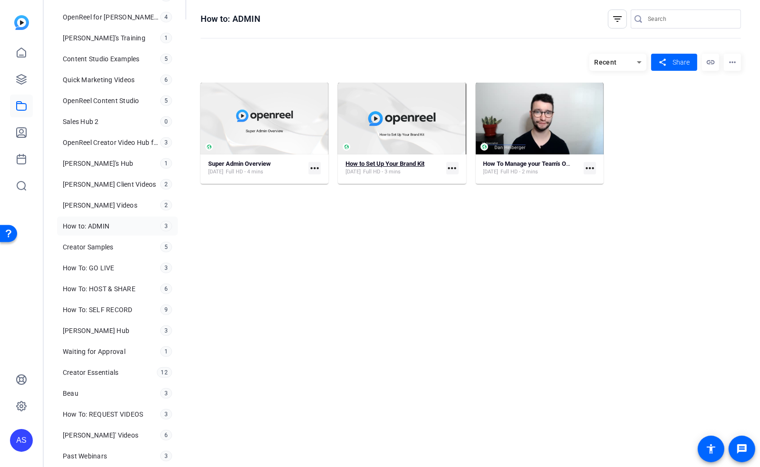
click at [381, 166] on strong "How to Set Up Your Brand Kit" at bounding box center [384, 163] width 79 height 7
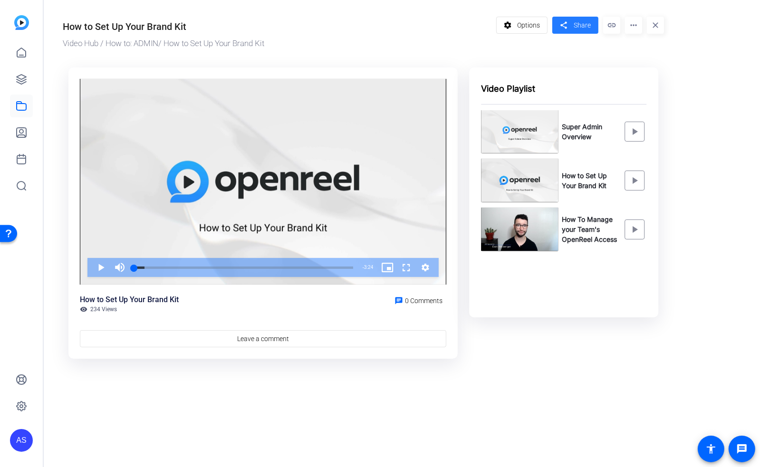
click at [570, 22] on span at bounding box center [575, 25] width 46 height 23
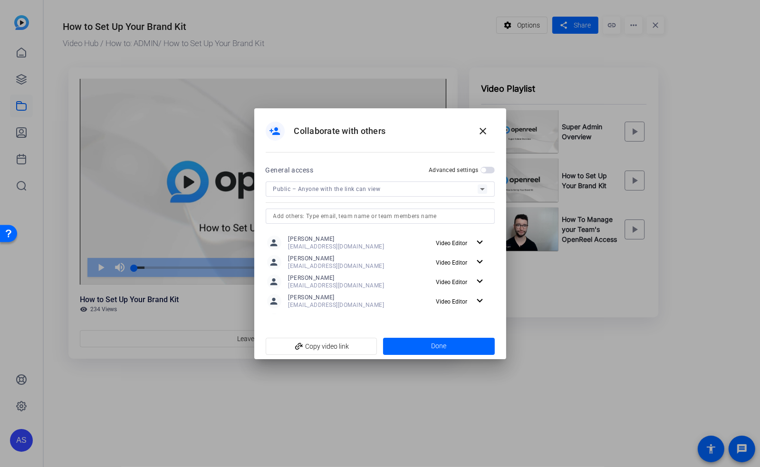
click at [485, 170] on span "button" at bounding box center [483, 170] width 5 height 5
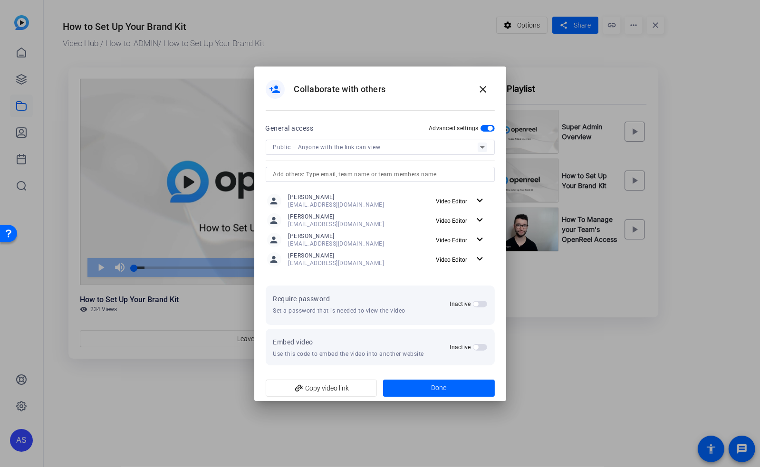
click at [480, 347] on span "button" at bounding box center [480, 347] width 14 height 7
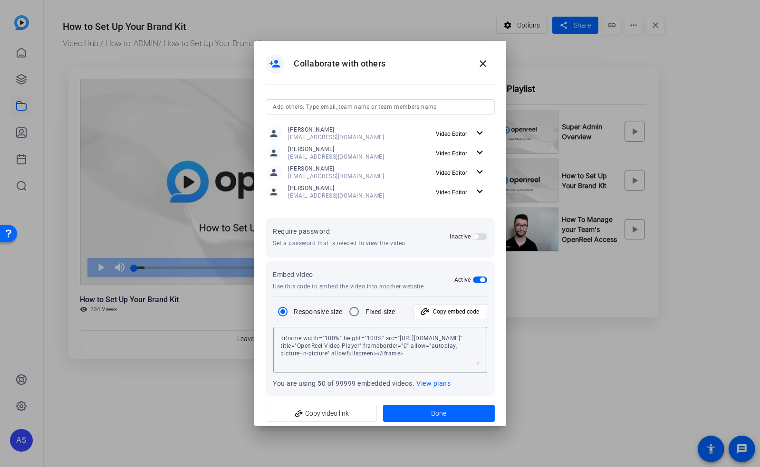
scroll to position [46, 0]
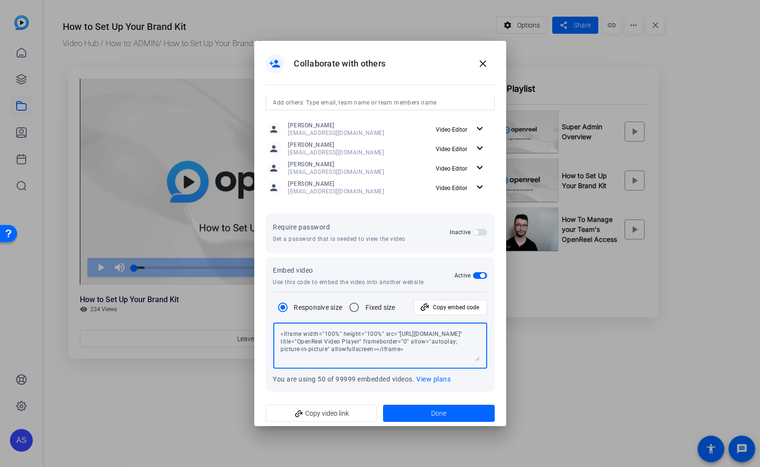
drag, startPoint x: 280, startPoint y: 334, endPoint x: 445, endPoint y: 358, distance: 166.0
click at [460, 360] on textarea "<iframe width="100%" height="100%" src="https://library.openreel.com/embed/e60c…" at bounding box center [380, 345] width 199 height 31
click at [486, 66] on mat-icon "close" at bounding box center [482, 63] width 11 height 11
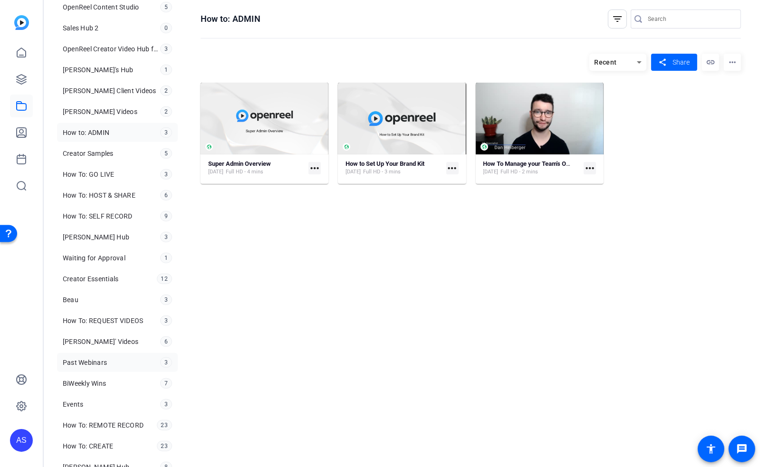
scroll to position [506, 0]
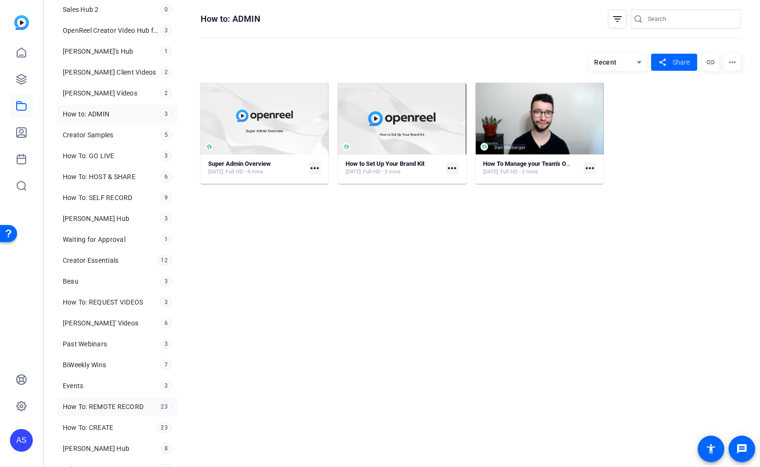
click at [113, 402] on span "How To: REMOTE RECORD" at bounding box center [103, 406] width 81 height 9
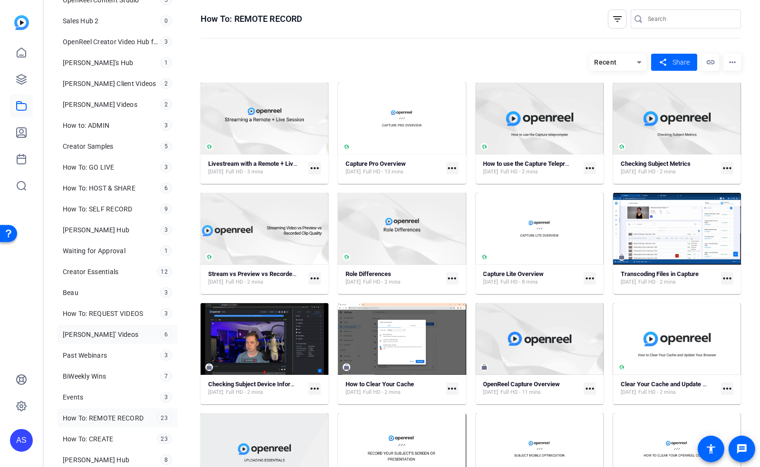
scroll to position [458, 0]
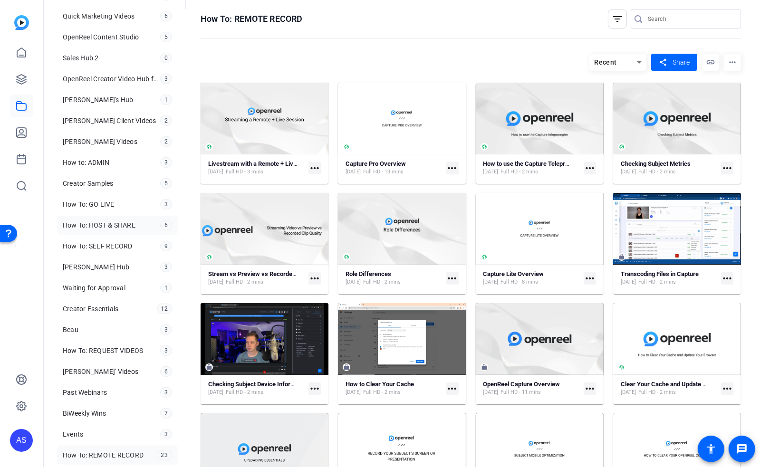
click at [110, 220] on span "How To: HOST & SHARE" at bounding box center [99, 224] width 73 height 9
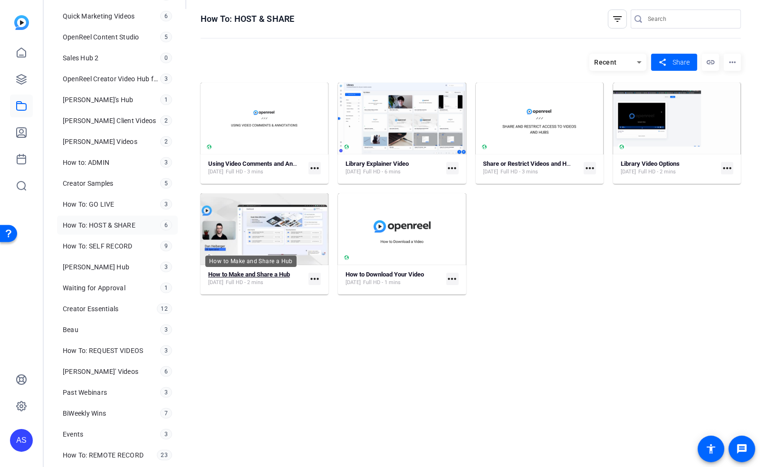
click at [250, 275] on strong "How to Make and Share a Hub" at bounding box center [249, 274] width 82 height 7
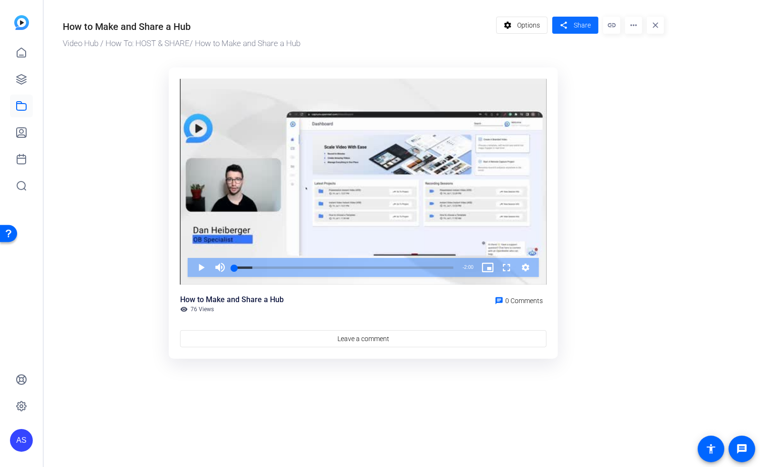
click at [581, 24] on span "Share" at bounding box center [581, 25] width 17 height 10
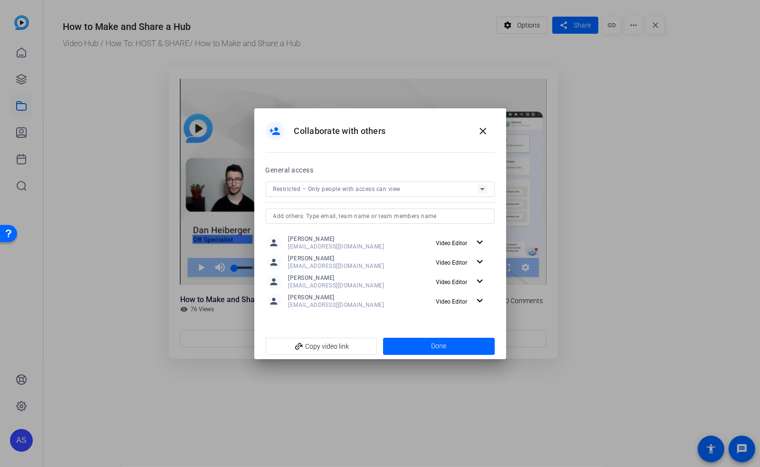
click at [478, 190] on icon at bounding box center [481, 188] width 11 height 11
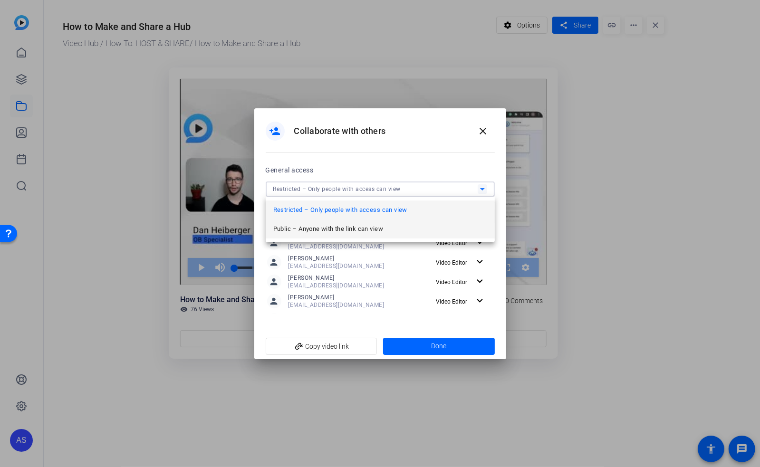
click at [329, 230] on span "Public – Anyone with the link can view" at bounding box center [328, 228] width 110 height 11
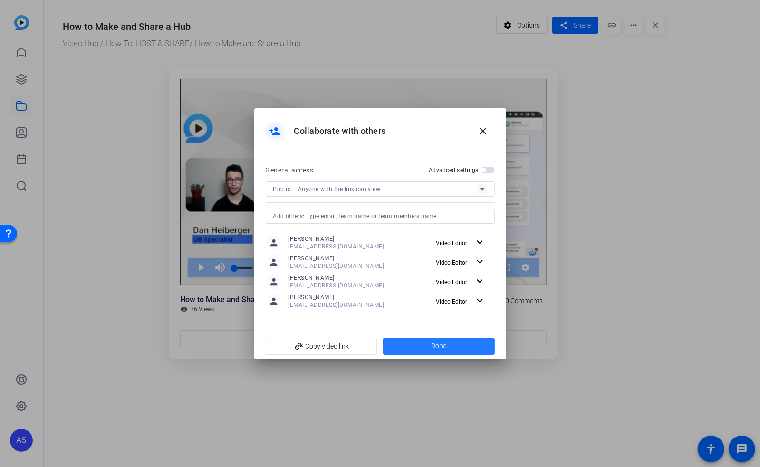
click at [436, 345] on span "Done" at bounding box center [438, 346] width 15 height 10
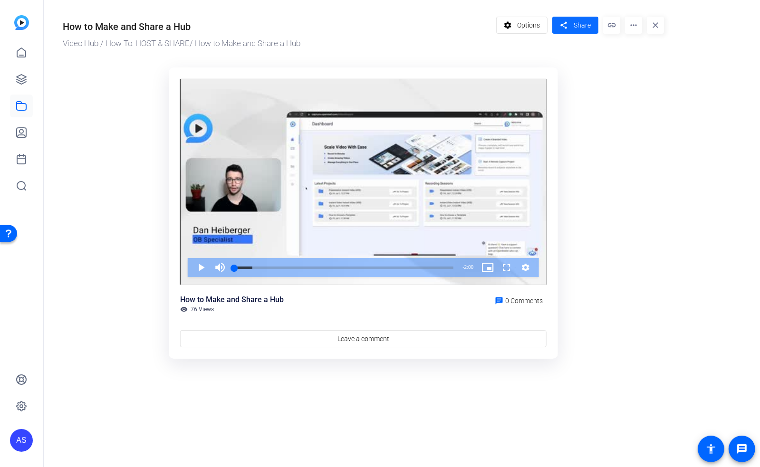
click at [578, 27] on span "Share" at bounding box center [581, 25] width 17 height 10
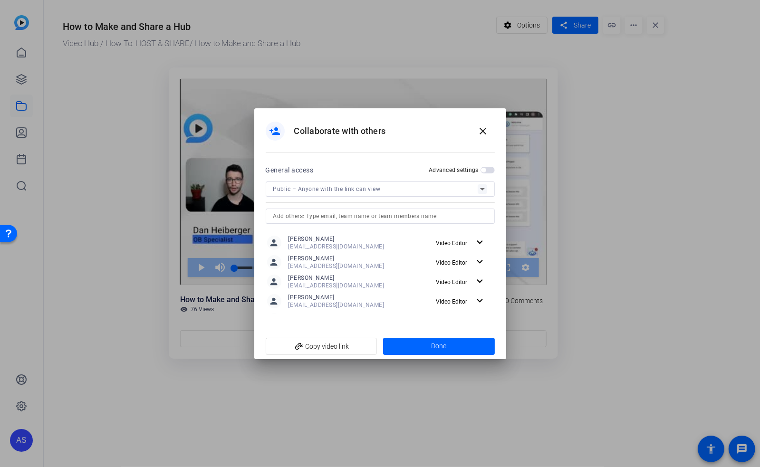
click at [485, 169] on span "button" at bounding box center [483, 170] width 5 height 5
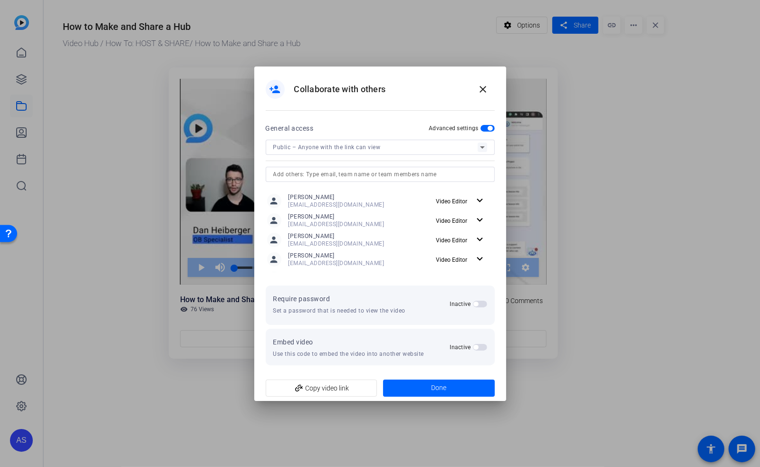
click at [478, 345] on span "button" at bounding box center [480, 347] width 14 height 7
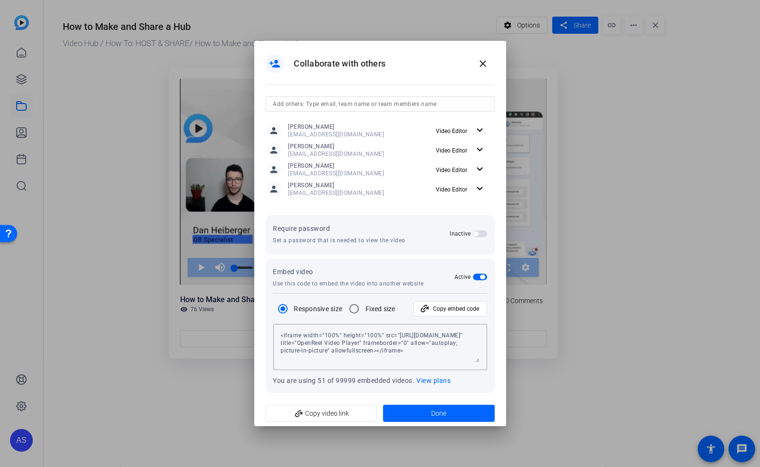
scroll to position [46, 0]
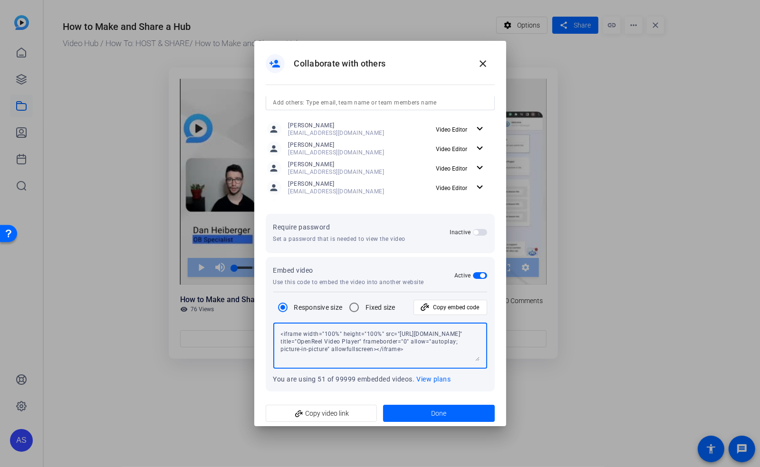
drag, startPoint x: 281, startPoint y: 334, endPoint x: 431, endPoint y: 357, distance: 151.9
click at [431, 357] on textarea "<iframe width="100%" height="100%" src="https://library.openreel.com/embed/ba57…" at bounding box center [380, 345] width 199 height 31
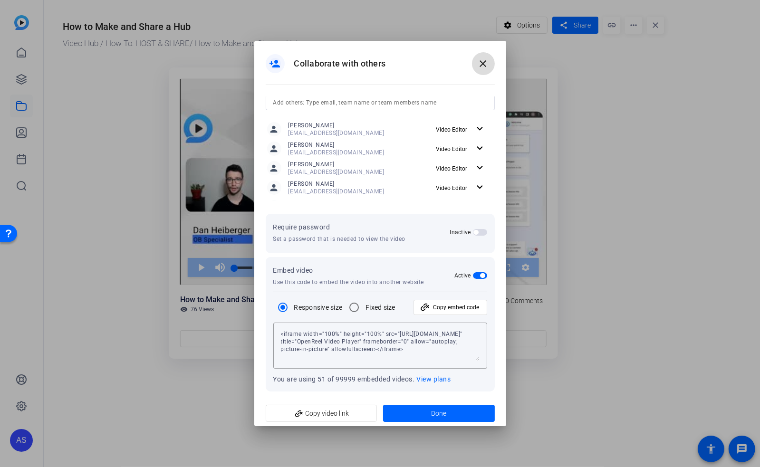
click at [478, 62] on mat-icon "close" at bounding box center [482, 63] width 11 height 11
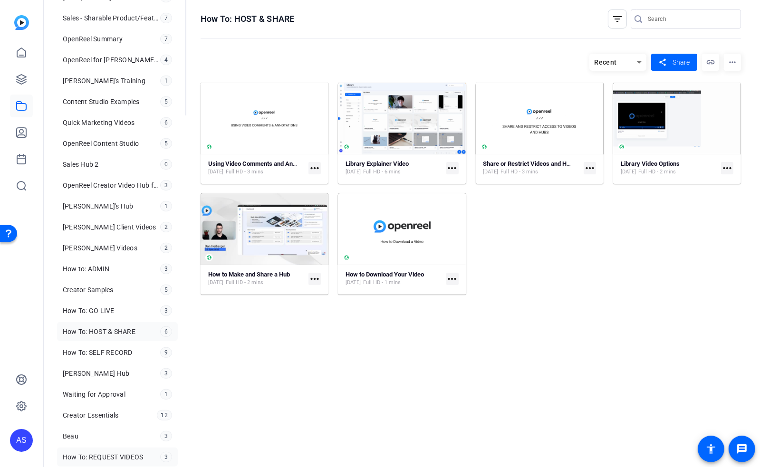
scroll to position [521, 0]
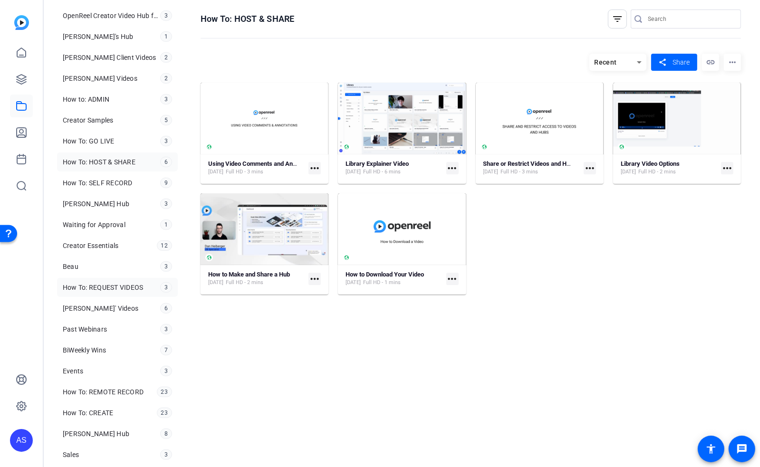
click at [102, 283] on span "How To: REQUEST VIDEOS" at bounding box center [103, 287] width 81 height 9
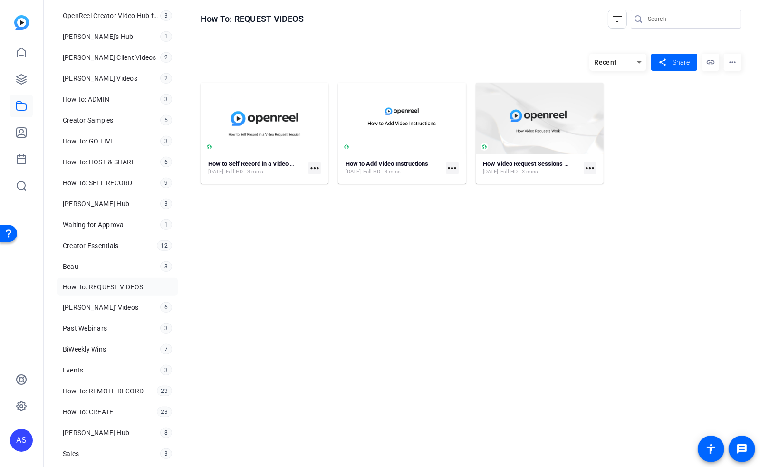
scroll to position [521, 0]
click at [521, 167] on strong "How Video Request Sessions Work" at bounding box center [530, 163] width 95 height 7
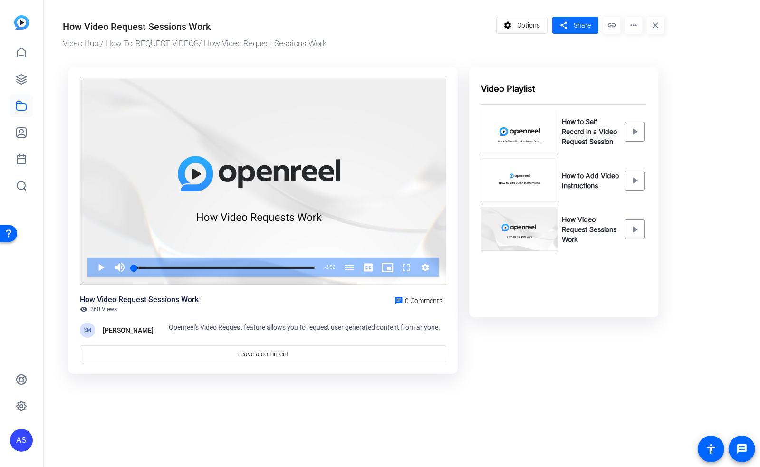
click at [587, 26] on span "Share" at bounding box center [581, 25] width 17 height 10
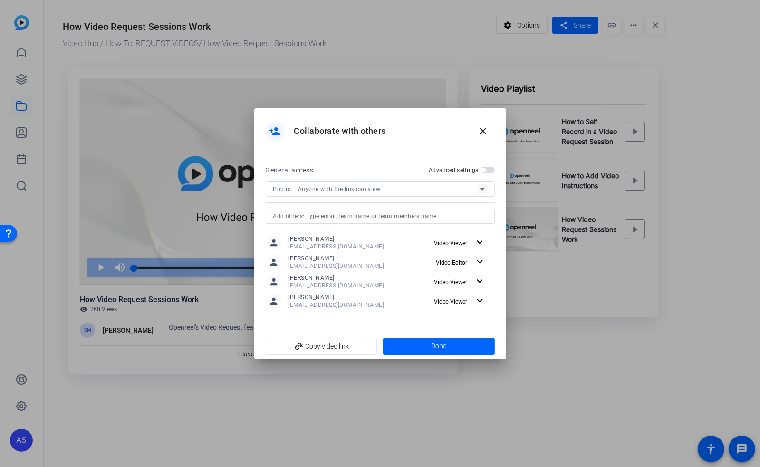
click at [483, 171] on span "button" at bounding box center [483, 170] width 5 height 5
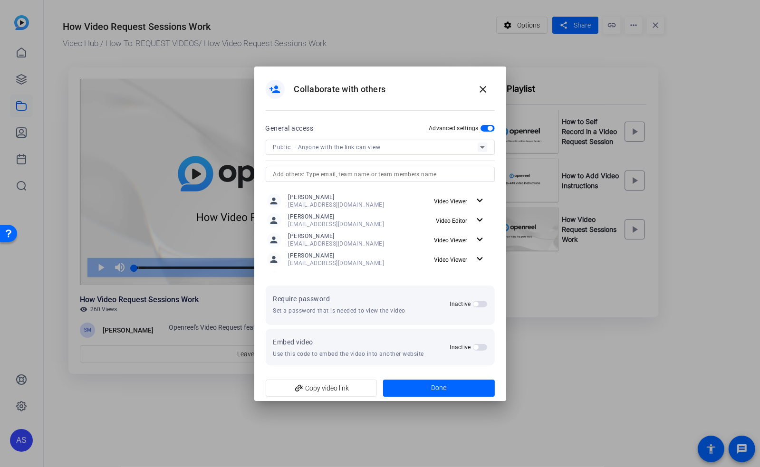
click at [476, 347] on span "button" at bounding box center [475, 347] width 5 height 5
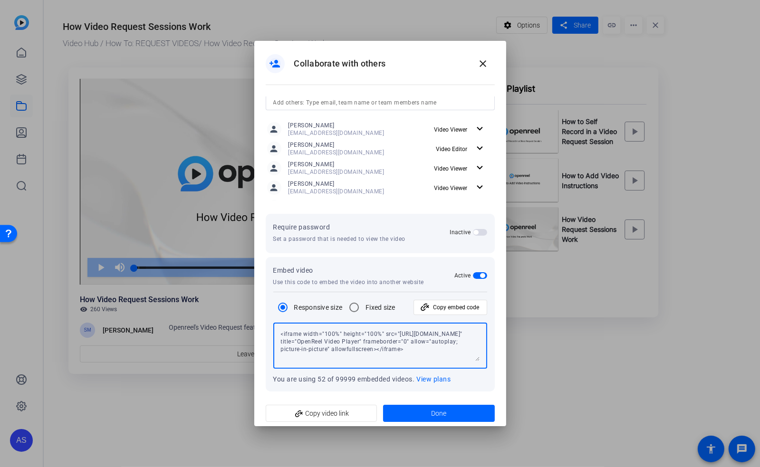
scroll to position [7, 0]
drag, startPoint x: 281, startPoint y: 332, endPoint x: 469, endPoint y: 369, distance: 191.6
click at [480, 372] on div "Responsive size Fixed size add_link Copy embed code <iframe width="100%" height…" at bounding box center [380, 338] width 214 height 92
click at [486, 66] on mat-icon "close" at bounding box center [482, 63] width 11 height 11
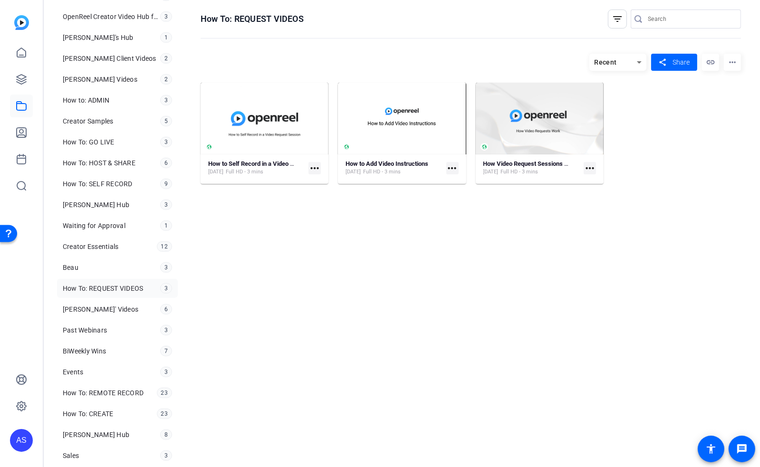
scroll to position [521, 0]
click at [112, 387] on span "How To: REMOTE RECORD" at bounding box center [103, 391] width 81 height 9
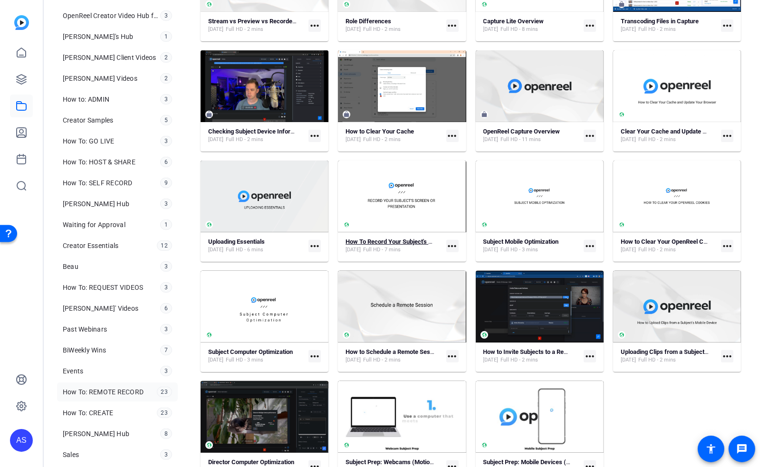
scroll to position [253, 0]
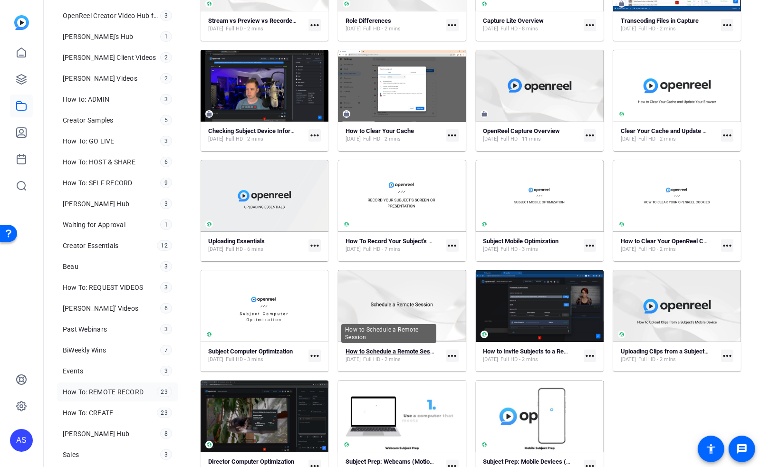
click at [391, 350] on strong "How to Schedule a Remote Session" at bounding box center [393, 351] width 96 height 7
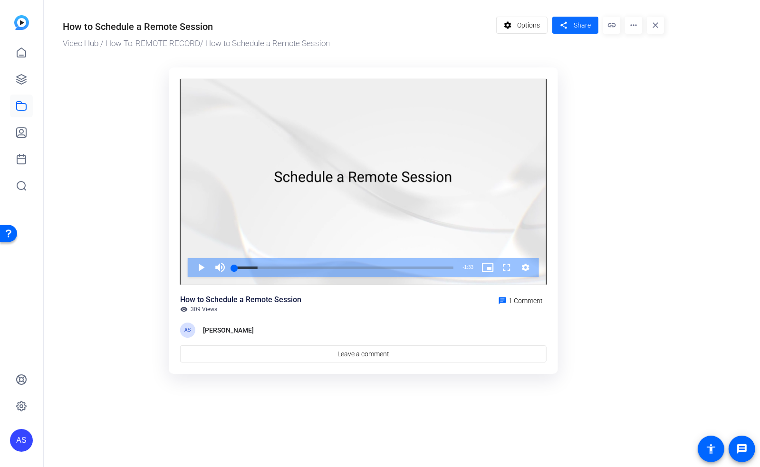
click at [570, 22] on span at bounding box center [575, 25] width 46 height 23
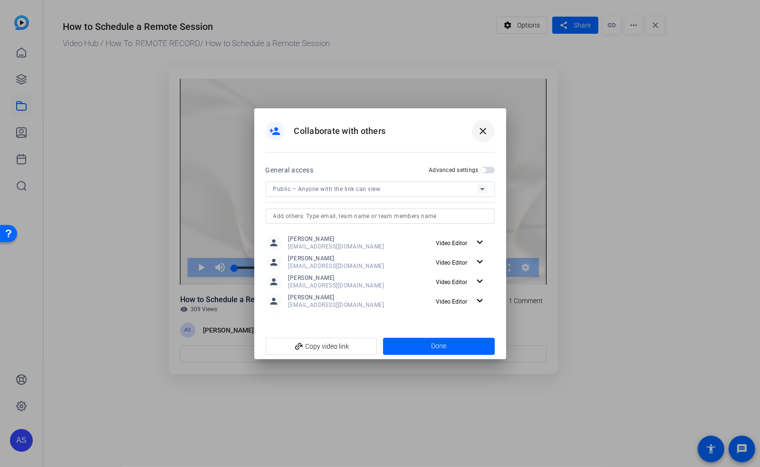
click at [483, 129] on mat-icon "close" at bounding box center [482, 130] width 11 height 11
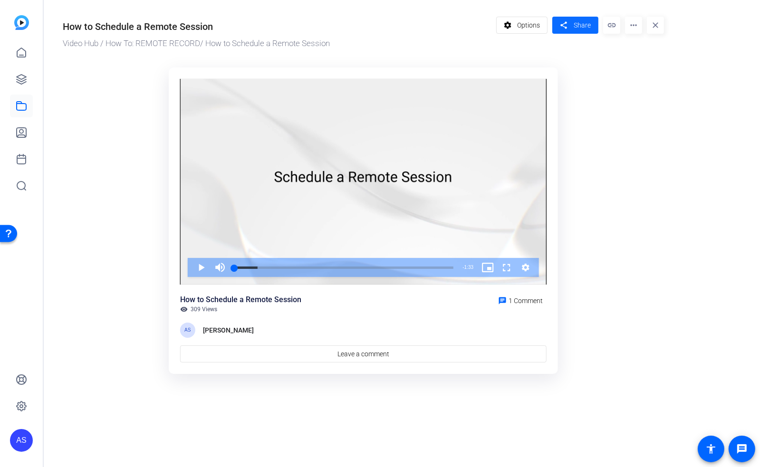
click at [583, 28] on span "Share" at bounding box center [581, 25] width 17 height 10
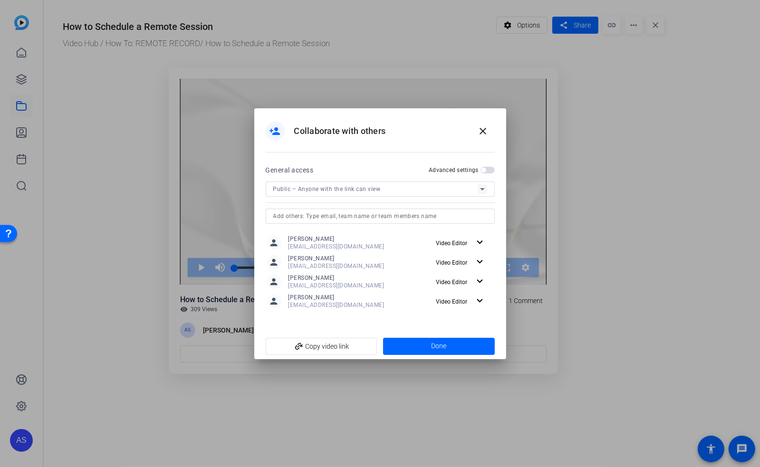
click at [489, 169] on span "button" at bounding box center [487, 170] width 14 height 7
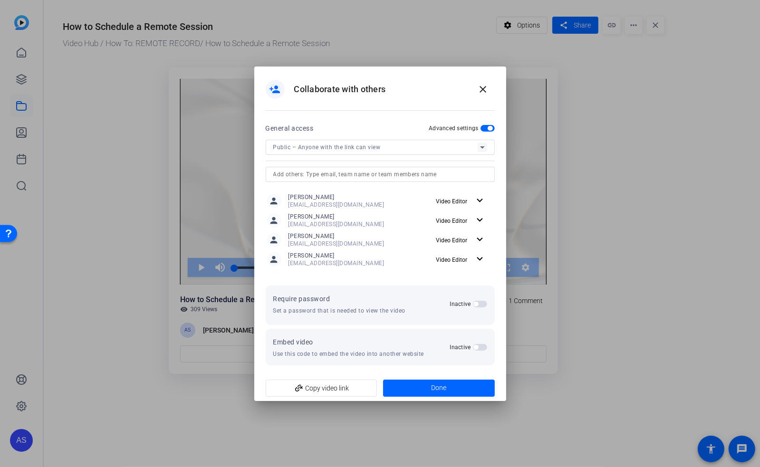
click at [476, 347] on span "button" at bounding box center [475, 347] width 5 height 5
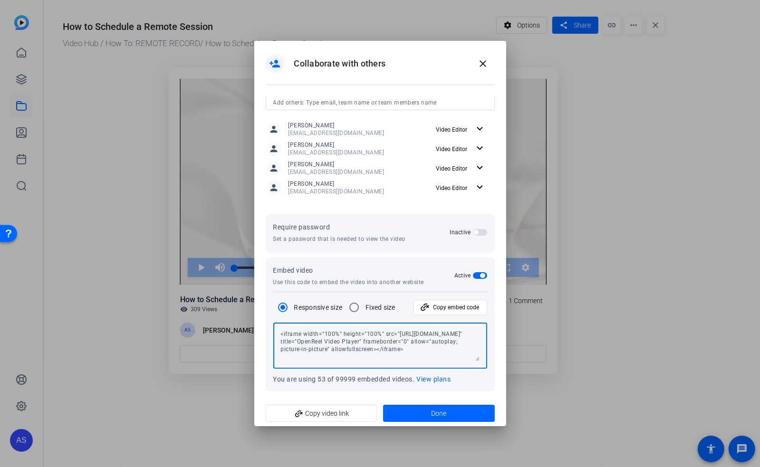
scroll to position [7, 0]
drag, startPoint x: 281, startPoint y: 332, endPoint x: 446, endPoint y: 357, distance: 166.6
click at [446, 357] on textarea "<iframe width="100%" height="100%" src="[URL][DOMAIN_NAME]" title="OpenReel Vid…" at bounding box center [380, 345] width 199 height 31
click at [486, 65] on mat-icon "close" at bounding box center [482, 63] width 11 height 11
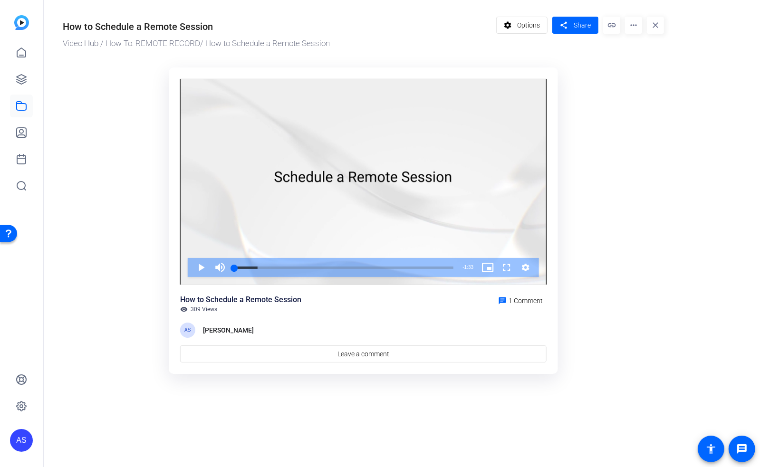
click at [11, 230] on div "Open Resource Center" at bounding box center [9, 233] width 8 height 8
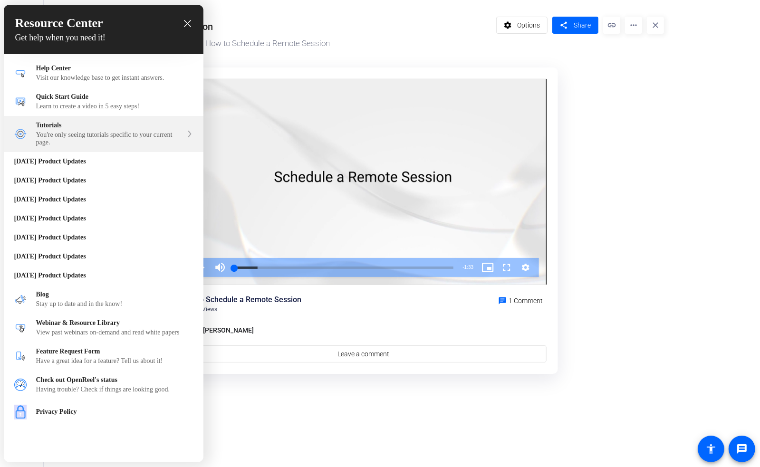
click at [77, 137] on div "You're only seeing tutorials specific to your current page." at bounding box center [109, 138] width 146 height 15
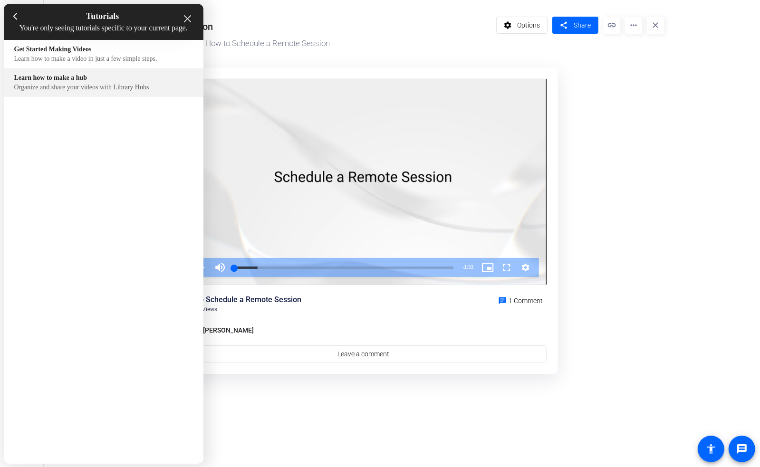
click at [54, 82] on div "Learn how to make a hub" at bounding box center [103, 78] width 179 height 8
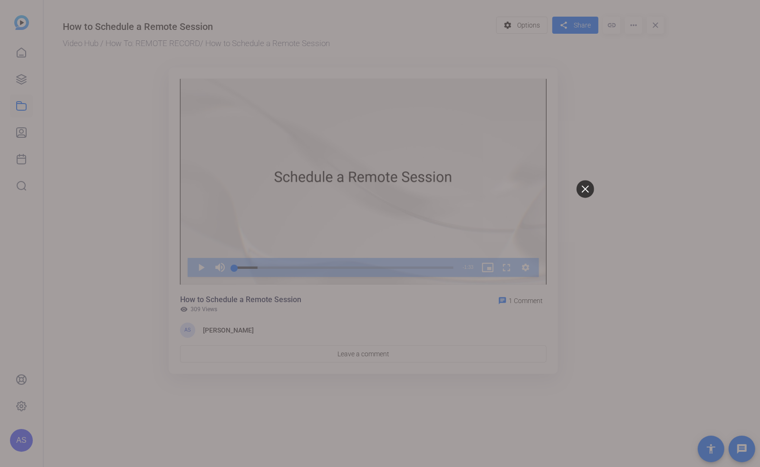
scroll to position [0, 0]
click at [586, 191] on icon at bounding box center [584, 188] width 7 height 7
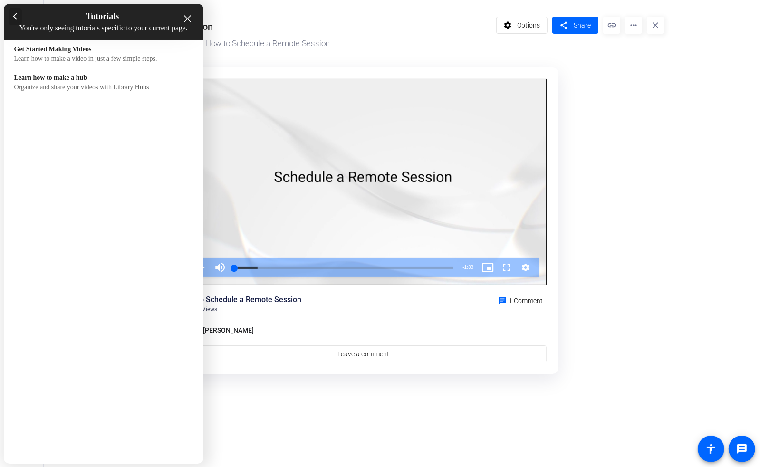
click at [16, 15] on icon at bounding box center [15, 17] width 4 height 8
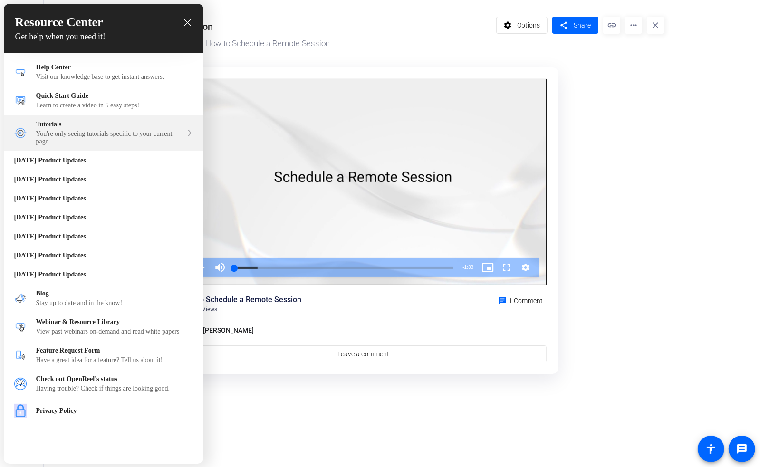
click at [70, 136] on div "You're only seeing tutorials specific to your current page." at bounding box center [109, 137] width 146 height 15
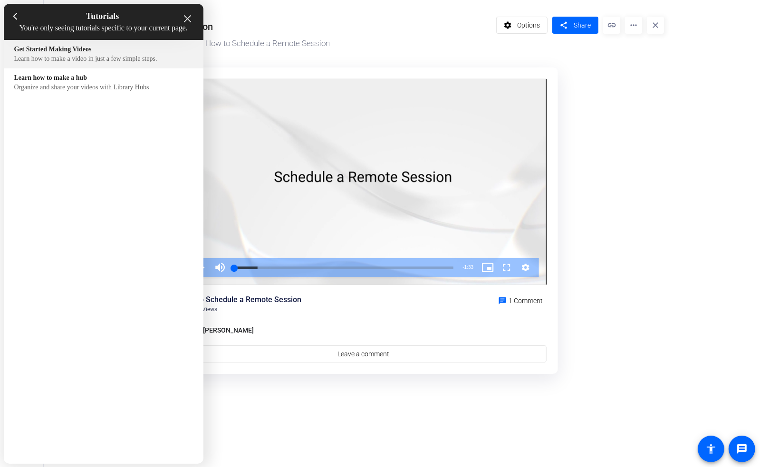
click at [52, 63] on div "Learn how to make a video in just a few simple steps." at bounding box center [103, 59] width 179 height 8
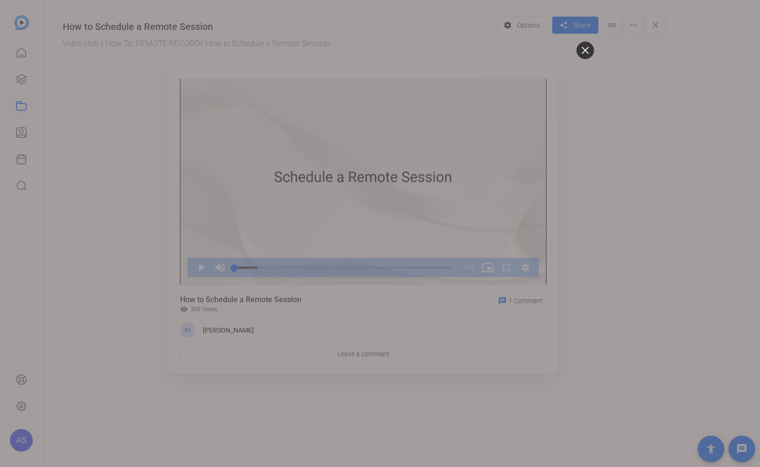
click at [588, 47] on icon at bounding box center [584, 50] width 7 height 7
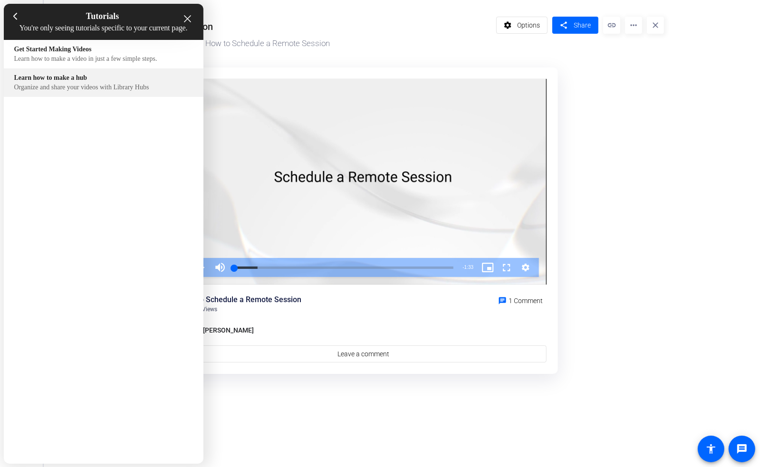
click at [29, 82] on div "Learn how to make a hub" at bounding box center [103, 78] width 179 height 8
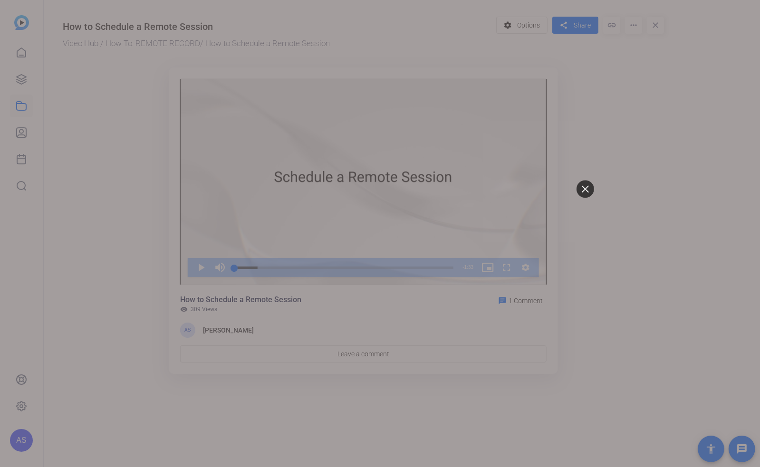
click at [584, 192] on icon at bounding box center [584, 188] width 7 height 7
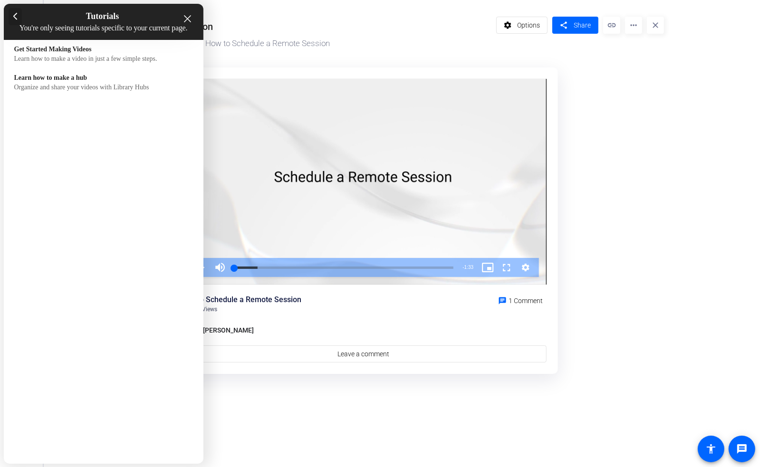
click at [11, 16] on div at bounding box center [16, 16] width 14 height 17
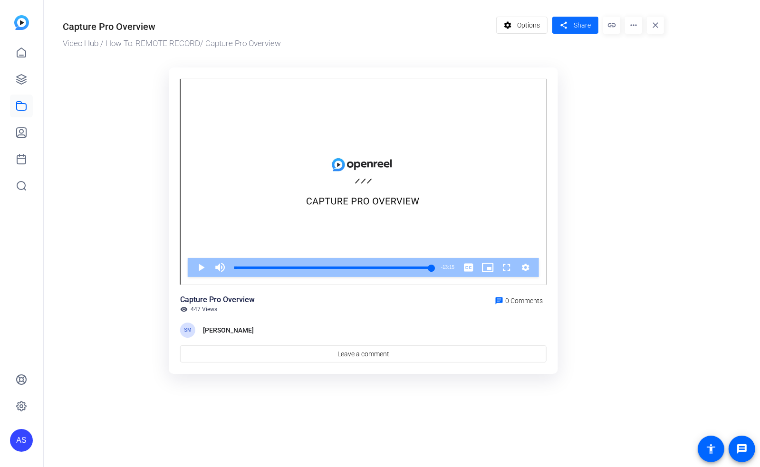
click at [584, 23] on span "Share" at bounding box center [581, 25] width 17 height 10
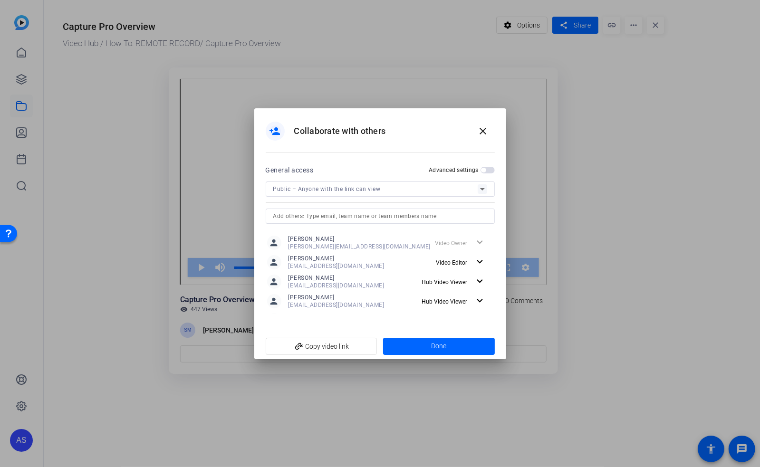
click at [485, 172] on span "button" at bounding box center [483, 170] width 5 height 5
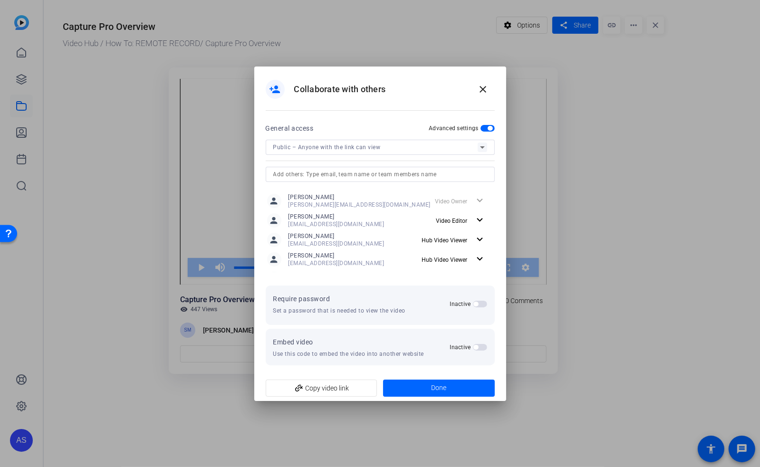
click at [475, 348] on span "button" at bounding box center [475, 347] width 5 height 5
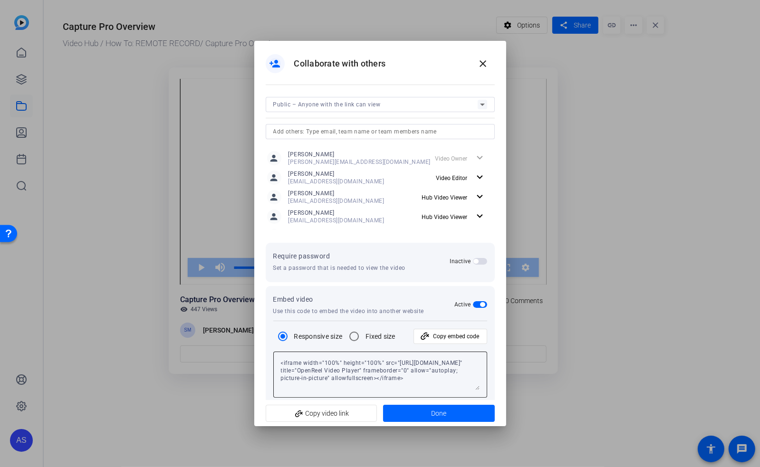
scroll to position [46, 0]
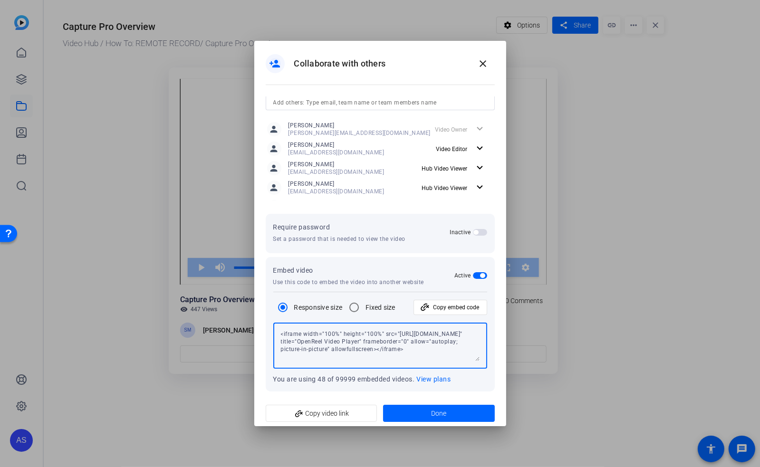
drag, startPoint x: 458, startPoint y: 359, endPoint x: 276, endPoint y: 332, distance: 183.9
click at [276, 332] on div "<iframe width="100%" height="100%" src="[URL][DOMAIN_NAME]" title="OpenReel Vid…" at bounding box center [380, 346] width 214 height 46
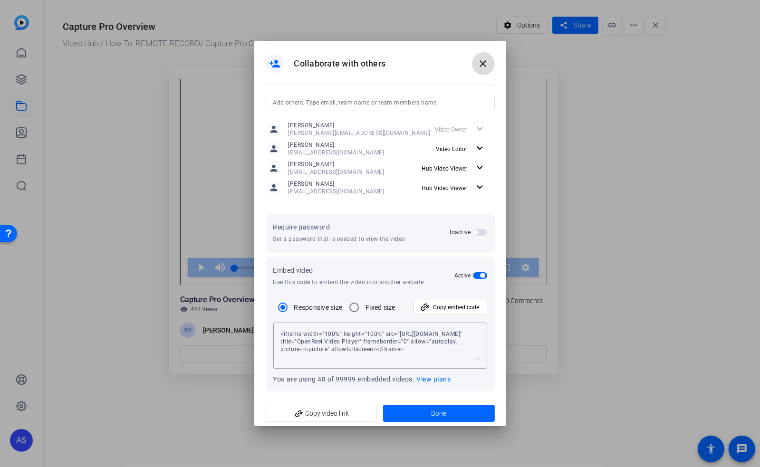
click at [485, 62] on mat-icon "close" at bounding box center [482, 63] width 11 height 11
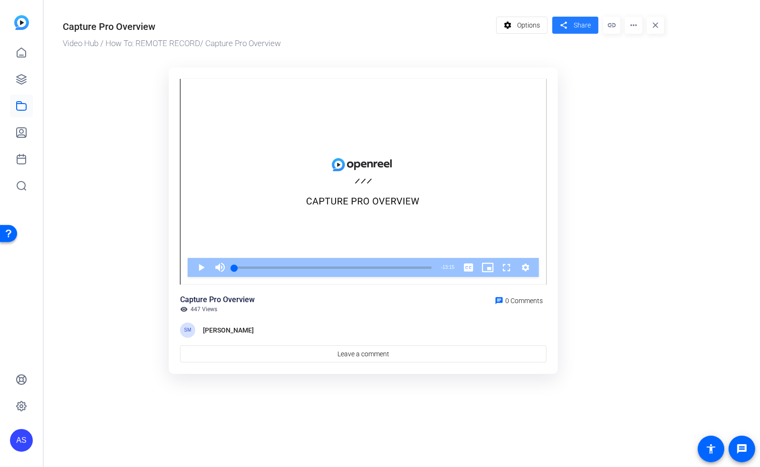
click at [580, 30] on span "Share" at bounding box center [581, 25] width 17 height 10
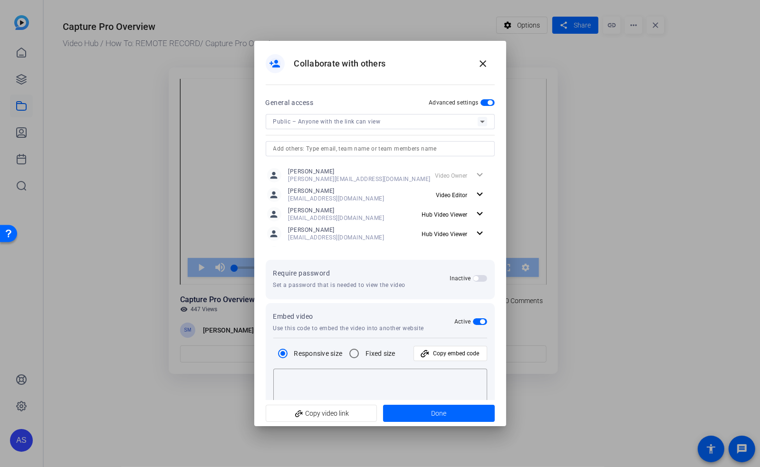
type textarea "<iframe width="100%" height="100%" src="[URL][DOMAIN_NAME]" title="OpenReel Vid…"
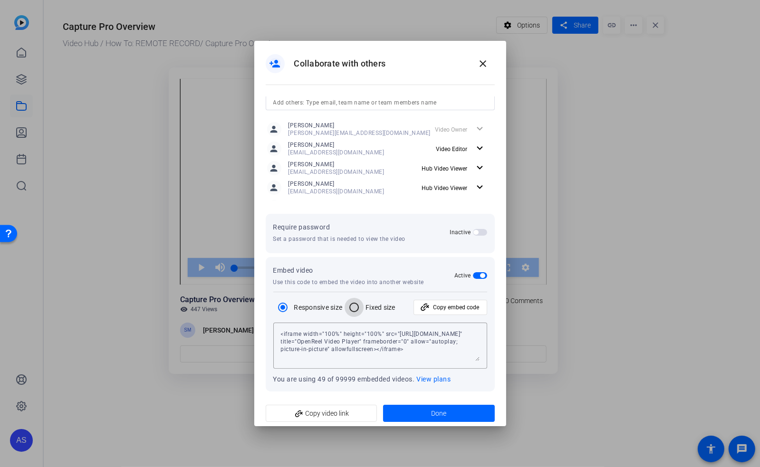
click at [353, 306] on input "Fixed size" at bounding box center [353, 307] width 19 height 19
radio input "true"
type textarea "<iframe width="960px" height="540px" src="[URL][DOMAIN_NAME]" title="OpenReel V…"
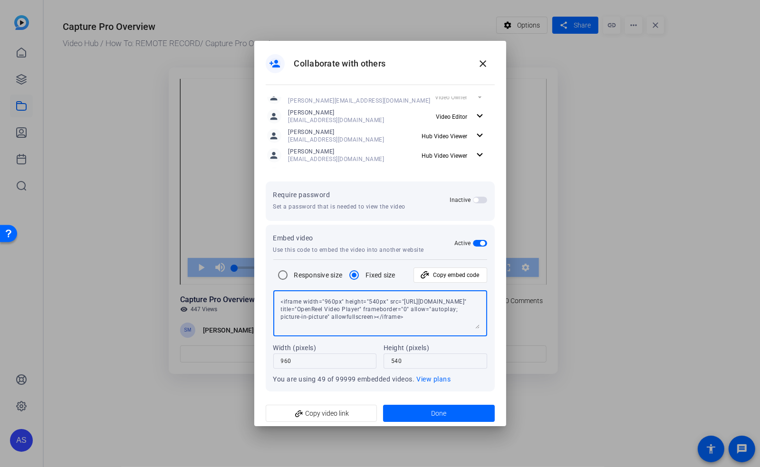
drag, startPoint x: 302, startPoint y: 300, endPoint x: 386, endPoint y: 299, distance: 83.6
click at [386, 299] on textarea "<iframe width="960px" height="540px" src="[URL][DOMAIN_NAME]" title="OpenReel V…" at bounding box center [380, 313] width 199 height 31
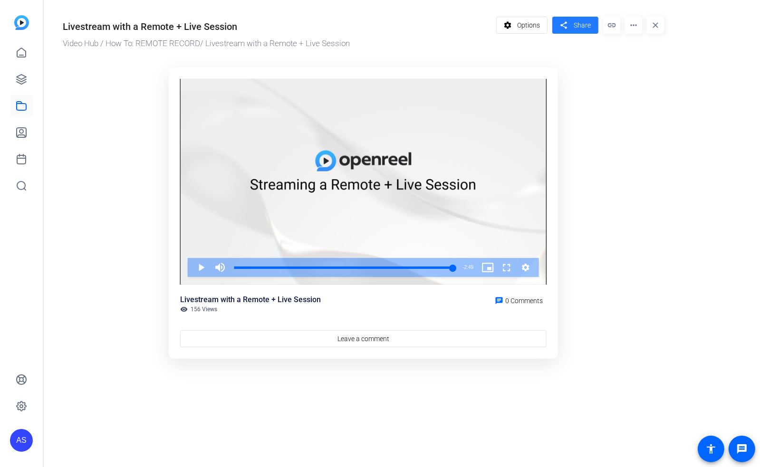
click at [573, 21] on span at bounding box center [575, 25] width 46 height 23
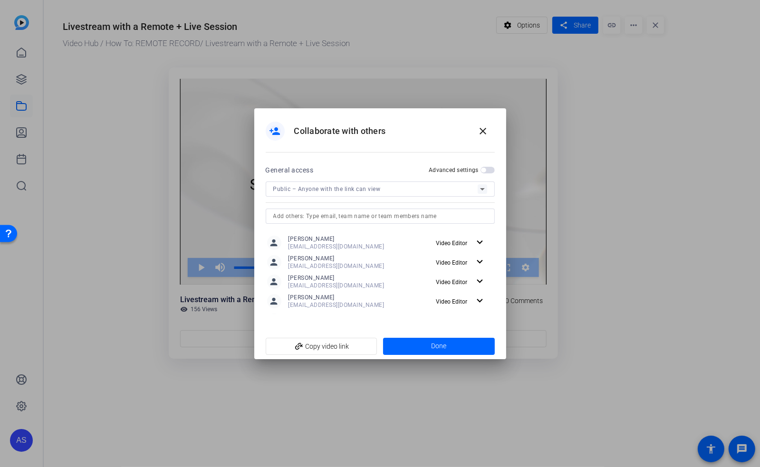
click at [489, 171] on span "button" at bounding box center [487, 170] width 14 height 7
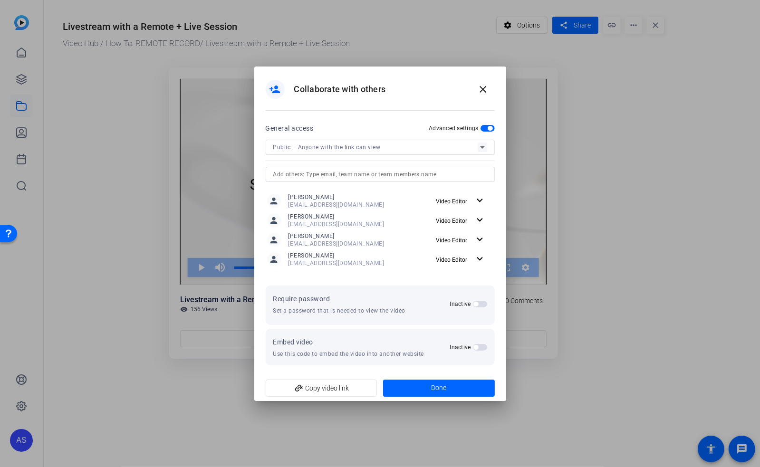
click at [476, 347] on span "button" at bounding box center [475, 347] width 5 height 5
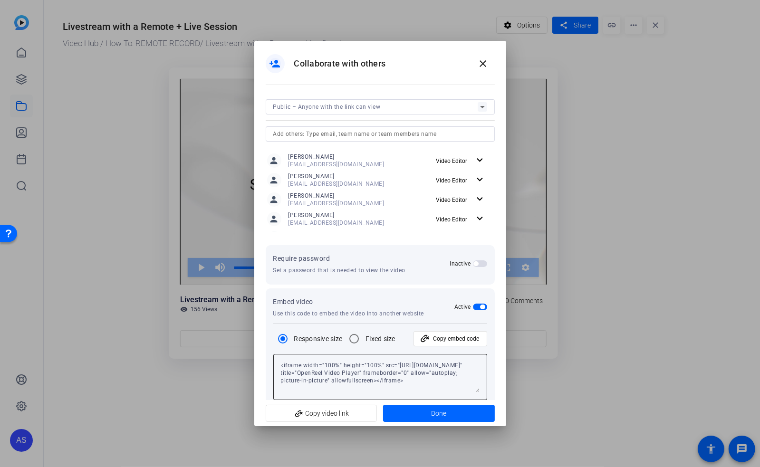
scroll to position [46, 0]
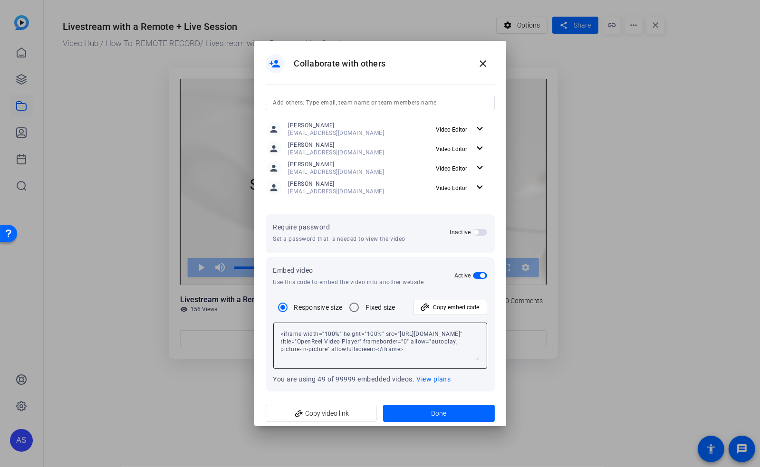
drag, startPoint x: 280, startPoint y: 332, endPoint x: 326, endPoint y: 345, distance: 48.3
click at [326, 345] on div "<iframe width="100%" height="100%" src="[URL][DOMAIN_NAME]" title="OpenReel Vid…" at bounding box center [380, 346] width 214 height 46
drag, startPoint x: 313, startPoint y: 356, endPoint x: 262, endPoint y: 322, distance: 61.7
click at [262, 322] on mat-dialog-content "General access Advanced settings Public – Anyone with the link can view person …" at bounding box center [380, 249] width 252 height 304
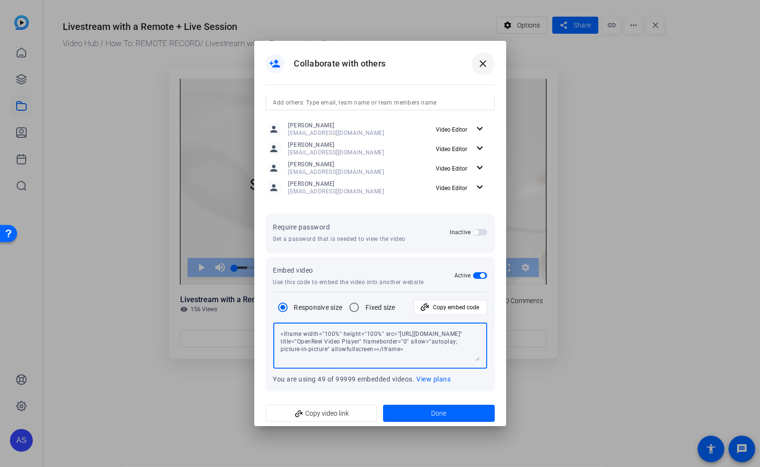
drag, startPoint x: 483, startPoint y: 64, endPoint x: 474, endPoint y: 60, distance: 9.4
click at [482, 64] on mat-icon "close" at bounding box center [482, 63] width 11 height 11
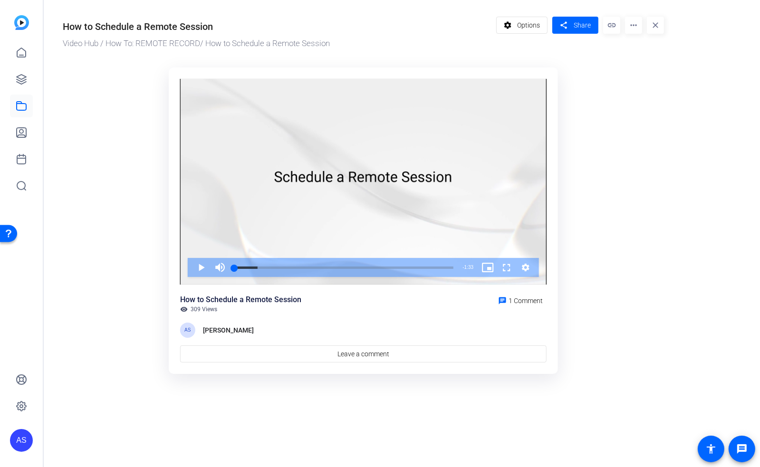
click at [7, 231] on div "Open Resource Center" at bounding box center [9, 233] width 8 height 8
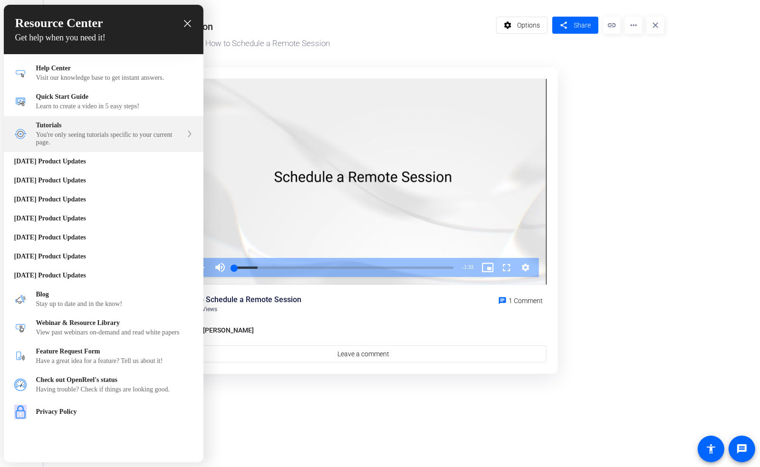
click at [78, 135] on div "You're only seeing tutorials specific to your current page." at bounding box center [109, 138] width 146 height 15
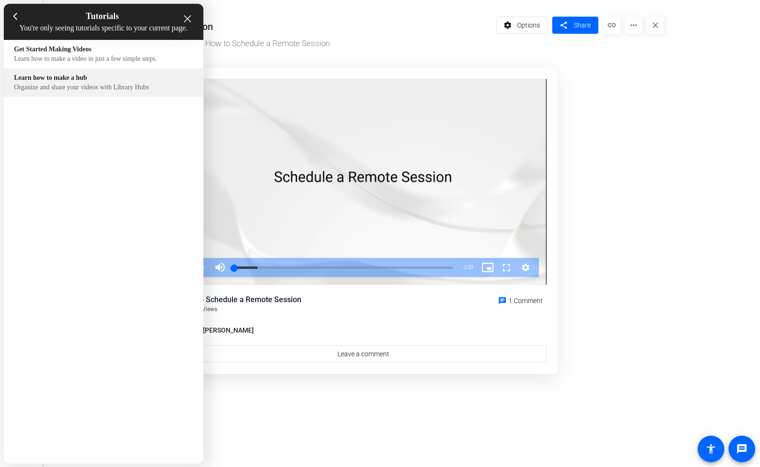
click at [66, 91] on div "Organize and share your videos with Library Hubs" at bounding box center [103, 88] width 179 height 8
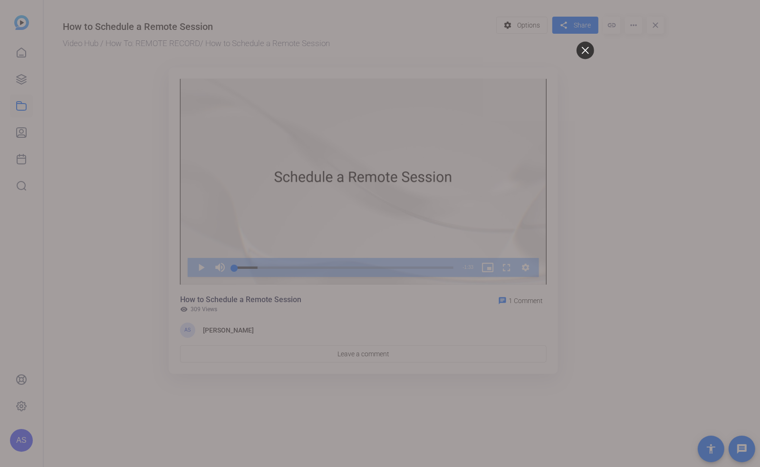
click at [584, 51] on div at bounding box center [585, 50] width 18 height 18
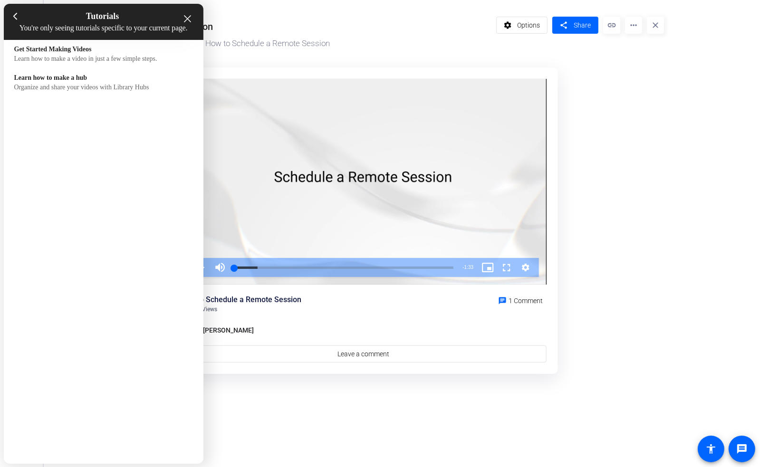
click at [646, 92] on div at bounding box center [380, 233] width 760 height 467
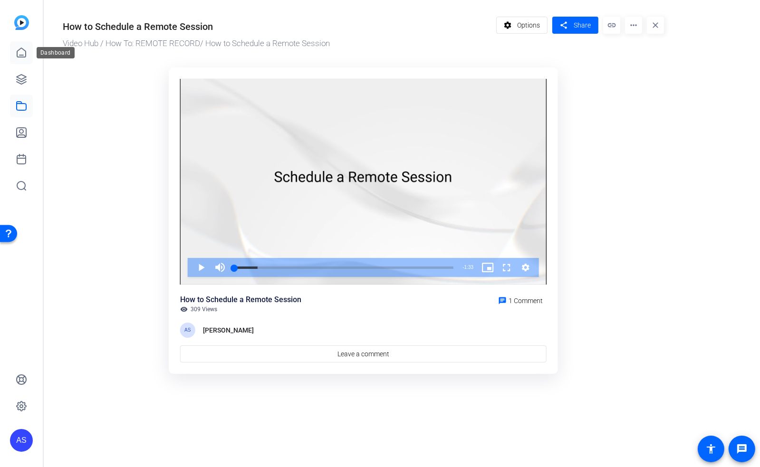
click at [25, 54] on icon at bounding box center [21, 52] width 11 height 11
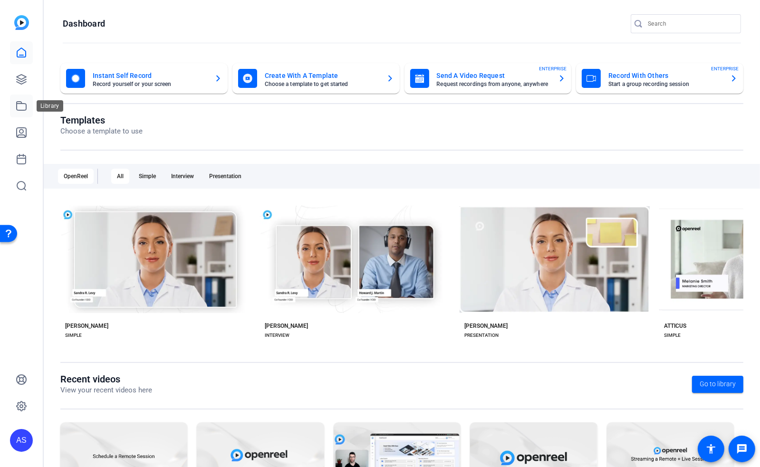
click at [20, 105] on icon at bounding box center [21, 105] width 11 height 11
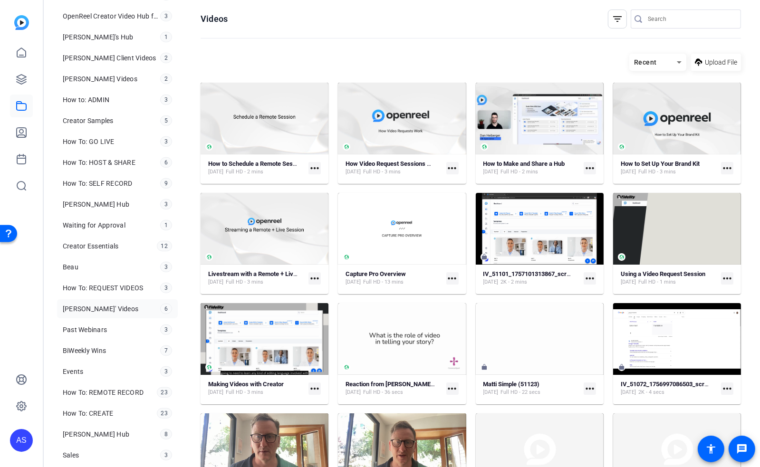
scroll to position [521, 0]
click at [105, 408] on span "How To: CREATE" at bounding box center [88, 412] width 51 height 9
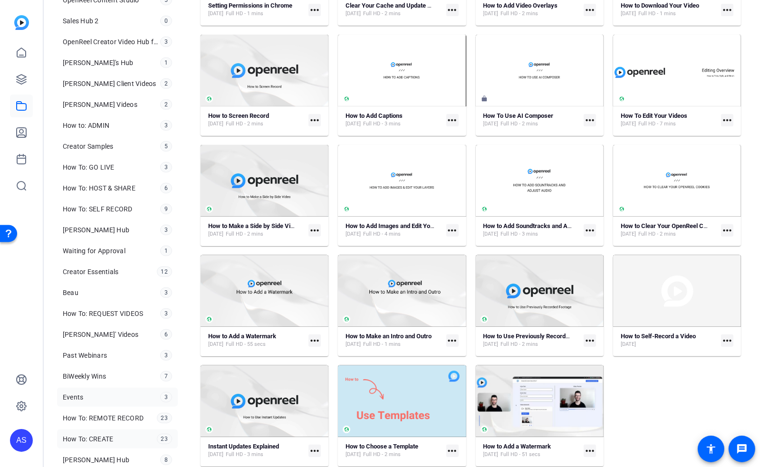
scroll to position [458, 0]
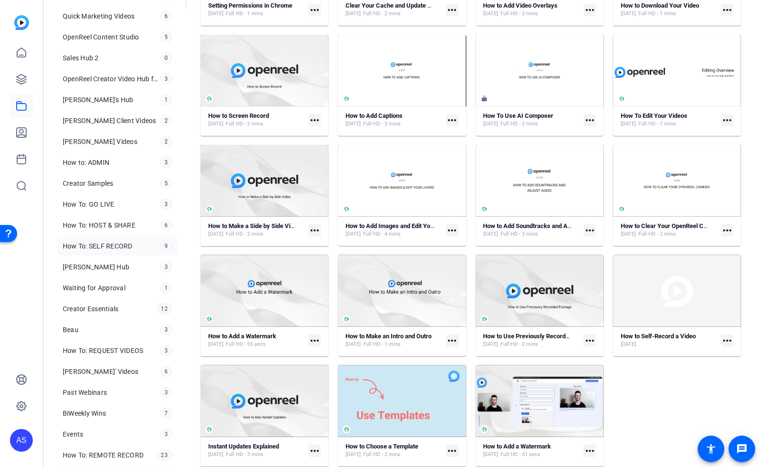
click at [102, 241] on span "How To: SELF RECORD" at bounding box center [98, 245] width 70 height 9
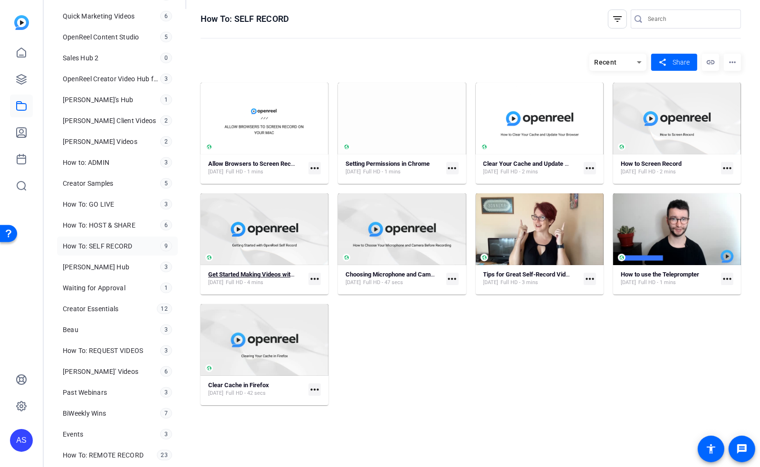
click at [240, 275] on strong "Get Started Making Videos with Self Recording" at bounding box center [271, 274] width 127 height 7
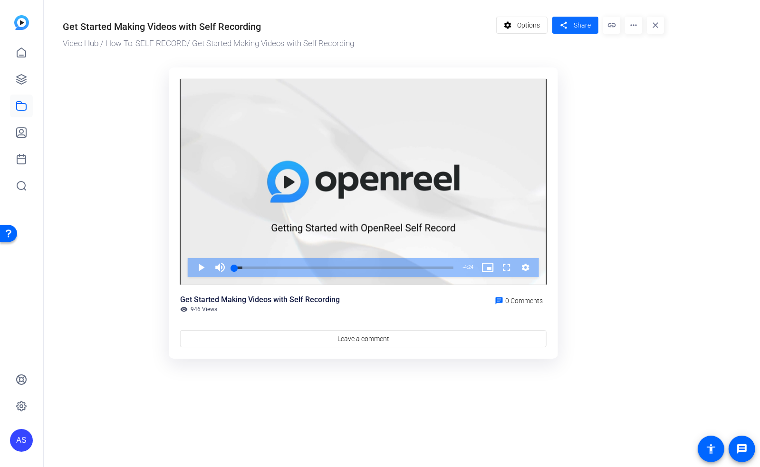
click at [574, 28] on span "Share" at bounding box center [581, 25] width 17 height 10
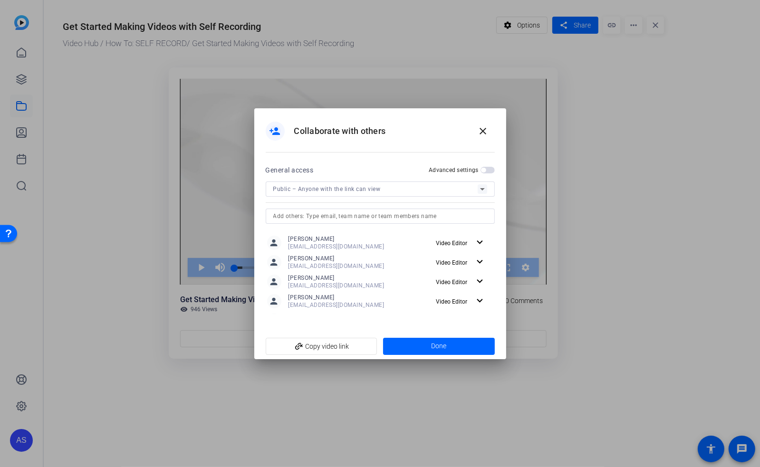
click at [487, 170] on span "button" at bounding box center [487, 170] width 14 height 7
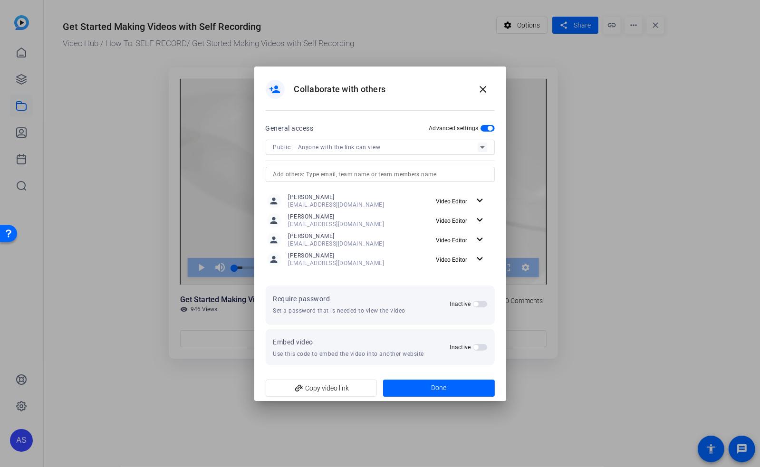
click at [479, 349] on span "button" at bounding box center [480, 347] width 14 height 7
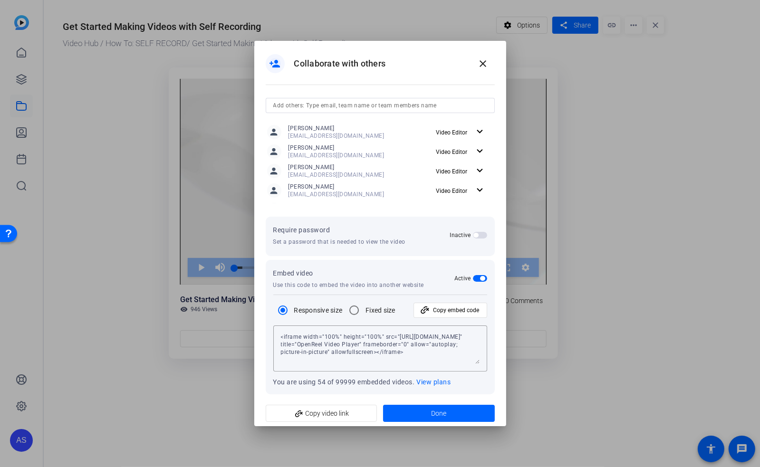
scroll to position [46, 0]
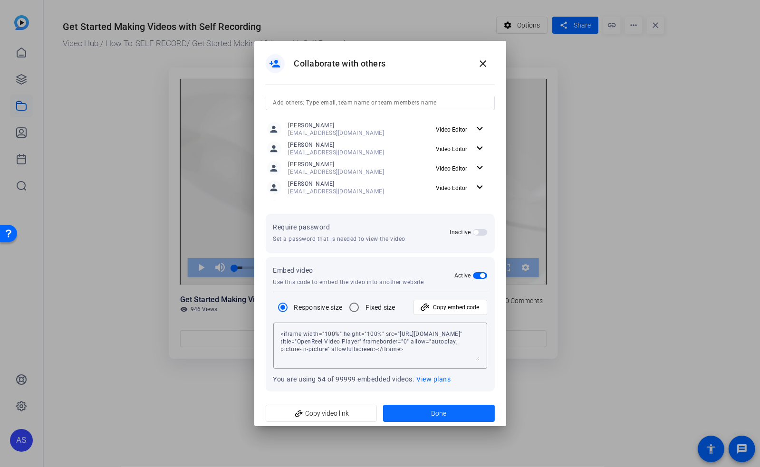
click at [424, 412] on span at bounding box center [439, 413] width 112 height 23
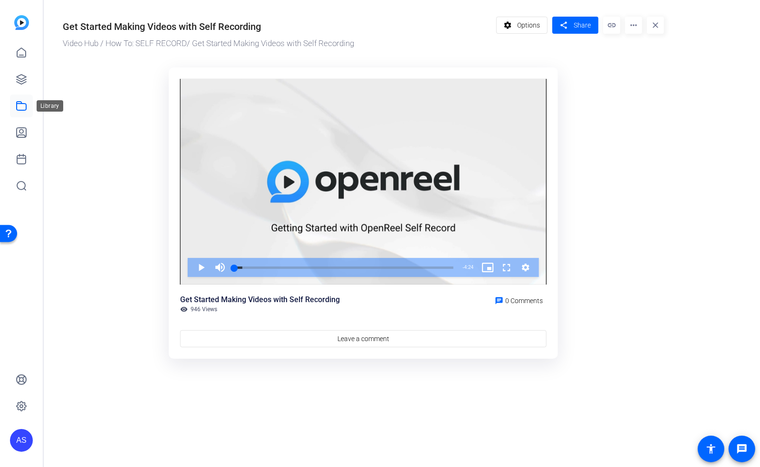
click at [25, 106] on icon at bounding box center [21, 105] width 11 height 11
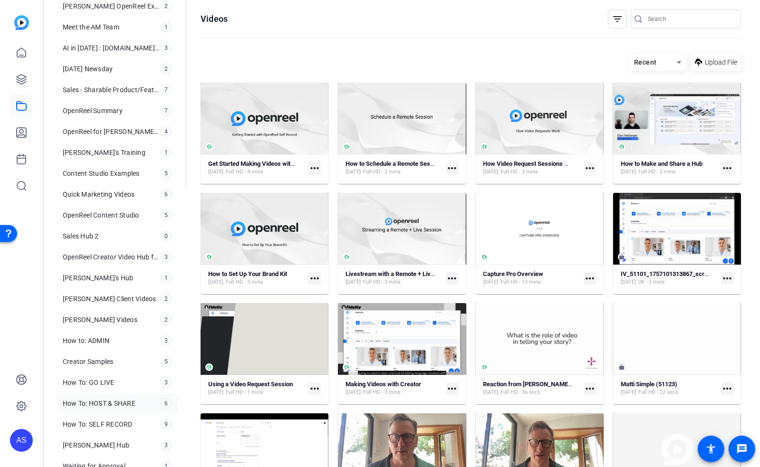
scroll to position [316, 0]
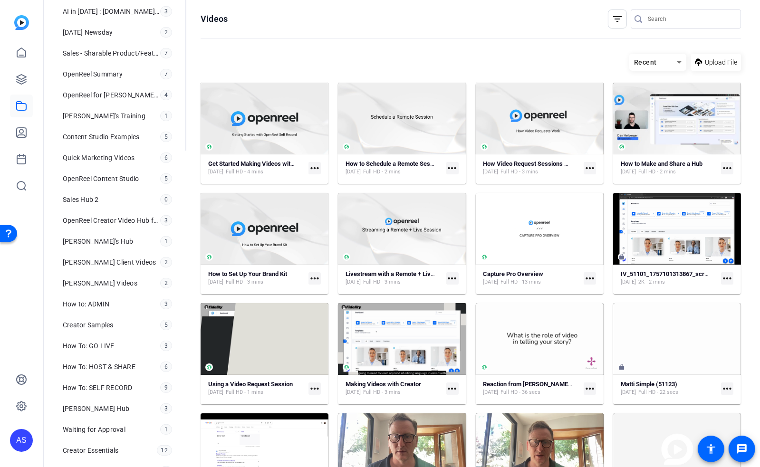
click at [8, 232] on div "Open Resource Center" at bounding box center [9, 233] width 8 height 8
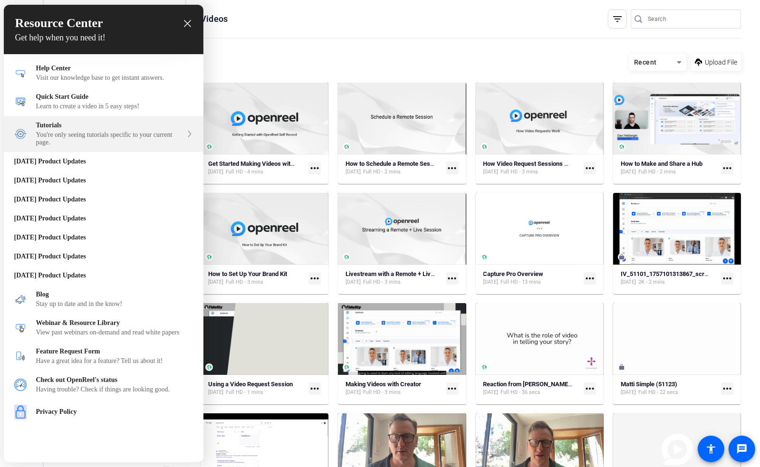
click at [96, 129] on div "Tutorials" at bounding box center [109, 126] width 146 height 8
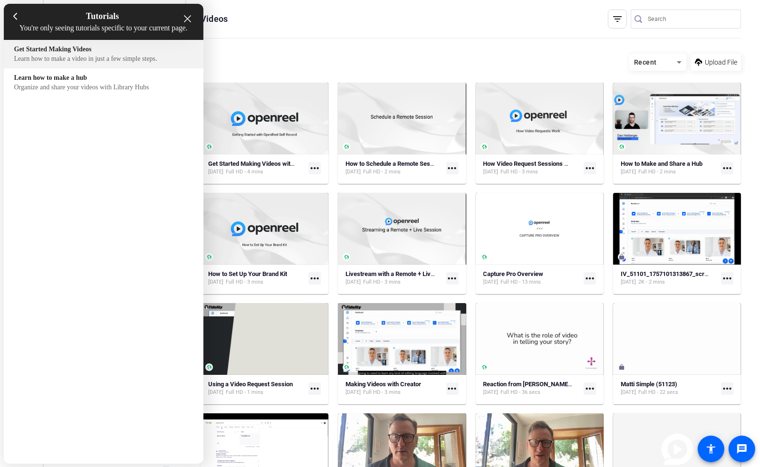
click at [63, 63] on div "Learn how to make a video in just a few simple steps." at bounding box center [103, 59] width 179 height 8
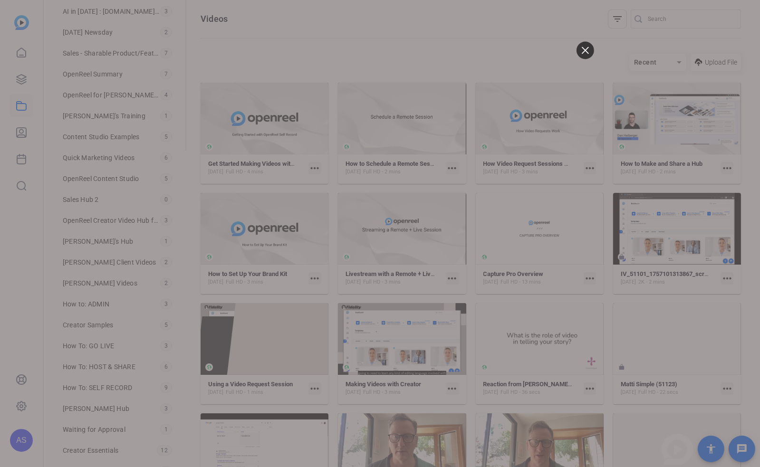
click at [587, 47] on icon at bounding box center [584, 50] width 7 height 7
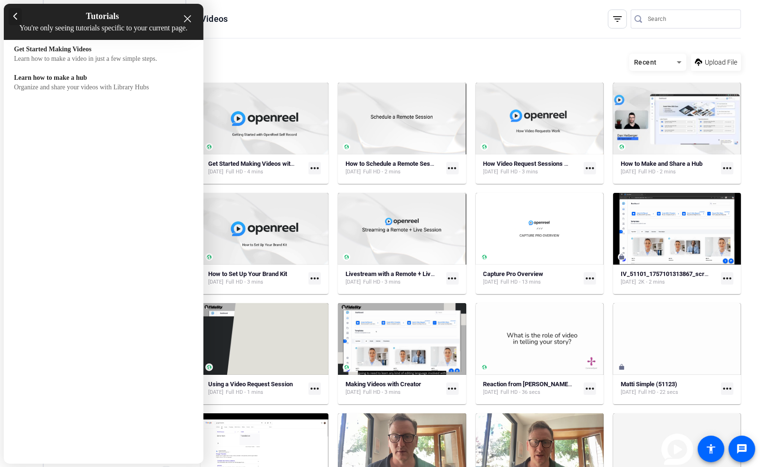
click at [15, 13] on icon at bounding box center [15, 17] width 4 height 8
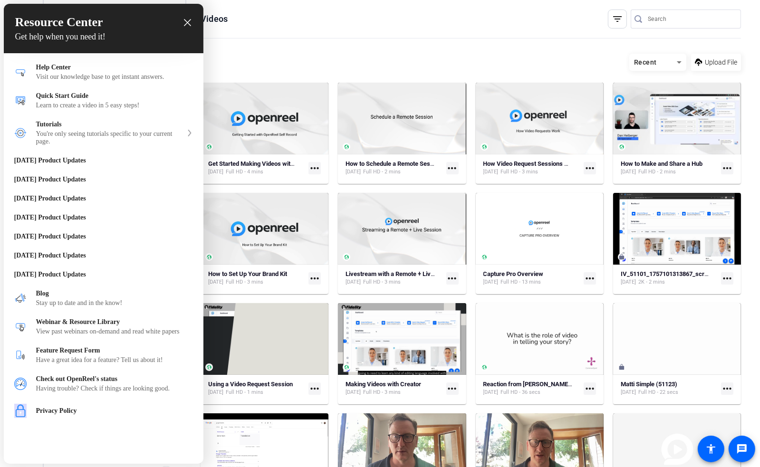
click at [190, 23] on icon "close resource center" at bounding box center [187, 22] width 7 height 7
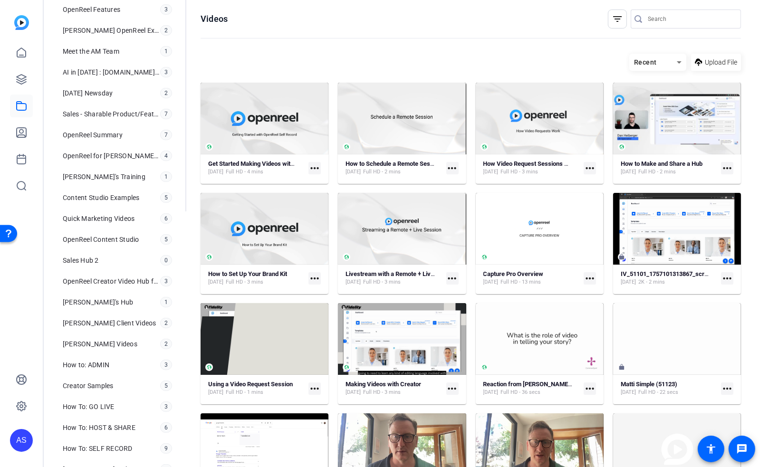
scroll to position [253, 0]
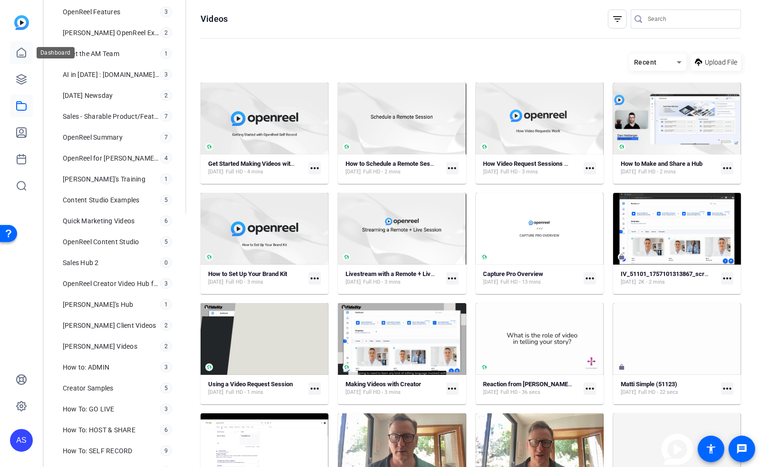
click at [23, 54] on icon at bounding box center [21, 52] width 11 height 11
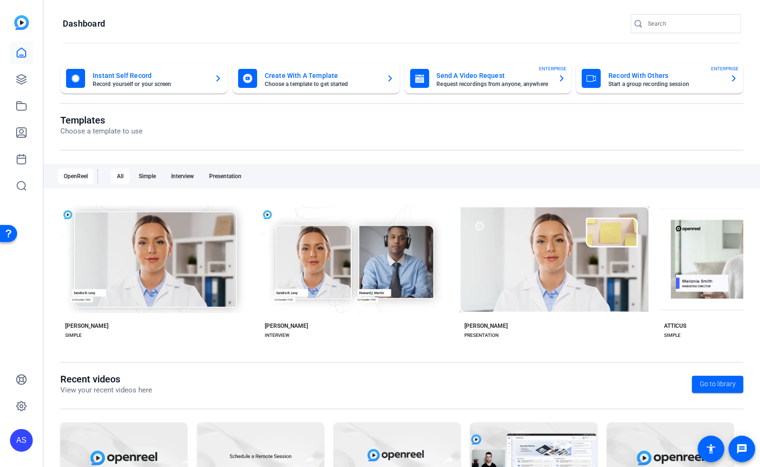
click at [9, 234] on div "Open Resource Center" at bounding box center [9, 233] width 8 height 8
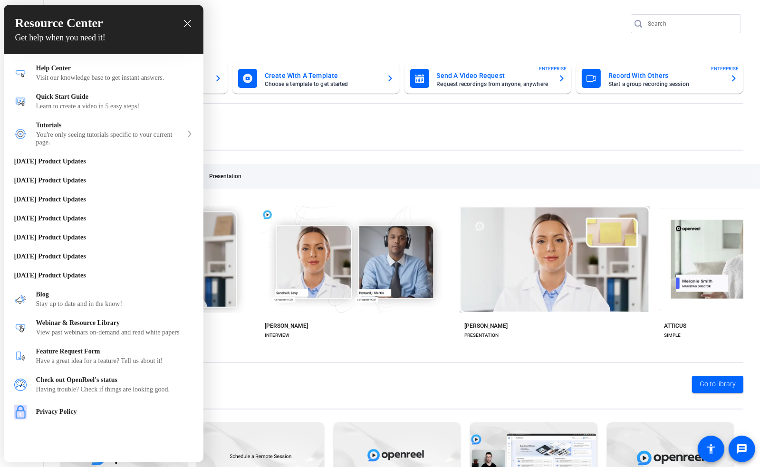
click at [185, 26] on icon "close resource center" at bounding box center [187, 23] width 7 height 7
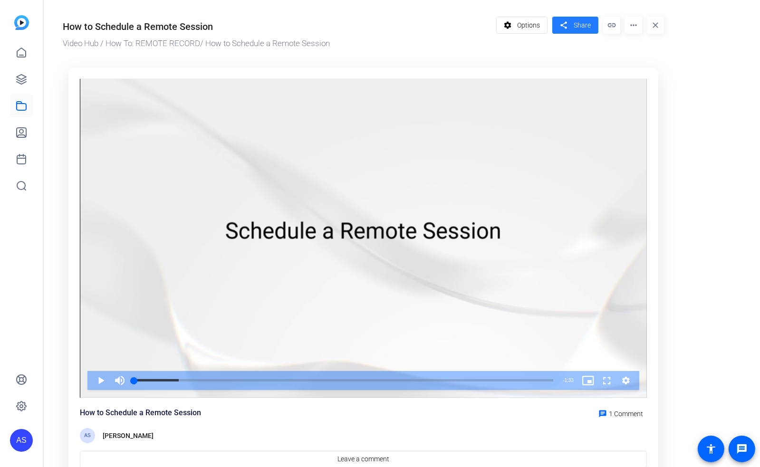
click at [584, 28] on span "Share" at bounding box center [581, 25] width 17 height 10
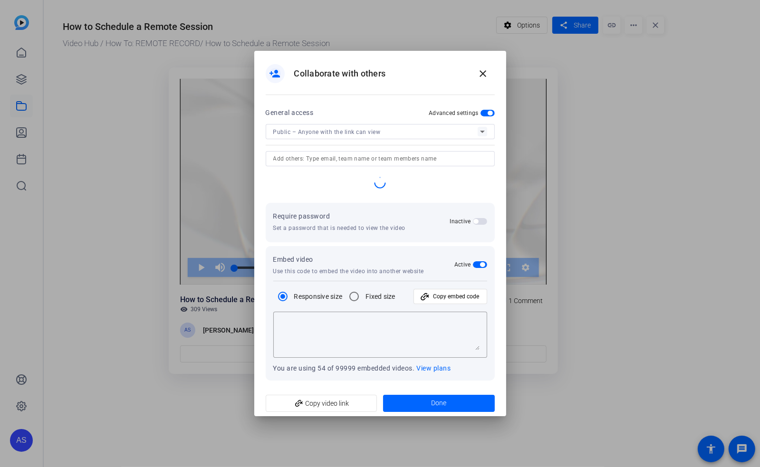
type textarea "<iframe width="100%" height="100%" src="[URL][DOMAIN_NAME]" title="OpenReel Vid…"
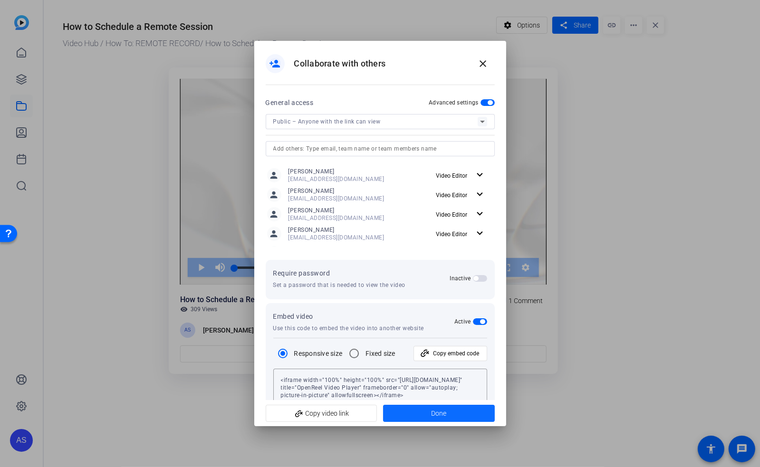
drag, startPoint x: 448, startPoint y: 417, endPoint x: 446, endPoint y: 407, distance: 9.6
click at [447, 417] on span at bounding box center [439, 413] width 112 height 23
